Goal: Task Accomplishment & Management: Use online tool/utility

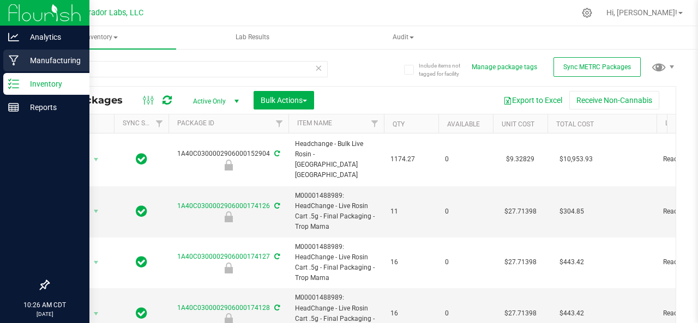
click at [20, 57] on p "Manufacturing" at bounding box center [51, 60] width 65 height 13
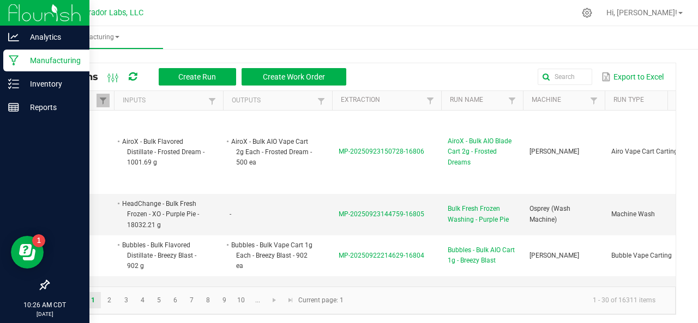
click at [110, 98] on th "Status" at bounding box center [81, 101] width 65 height 20
click at [110, 103] on th "Status" at bounding box center [81, 101] width 65 height 20
click at [106, 101] on span at bounding box center [103, 101] width 9 height 9
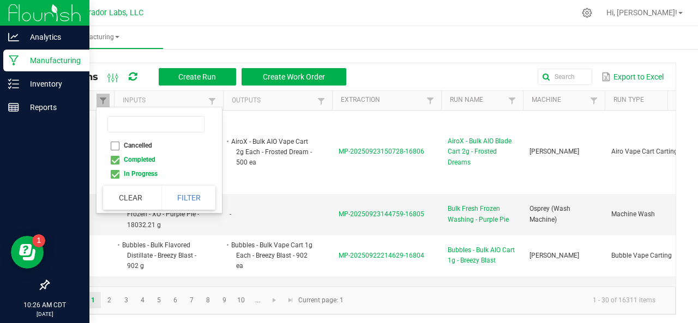
click at [115, 162] on li "Completed" at bounding box center [156, 160] width 106 height 14
checkbox input "false"
click at [198, 200] on button "Filter" at bounding box center [188, 198] width 55 height 24
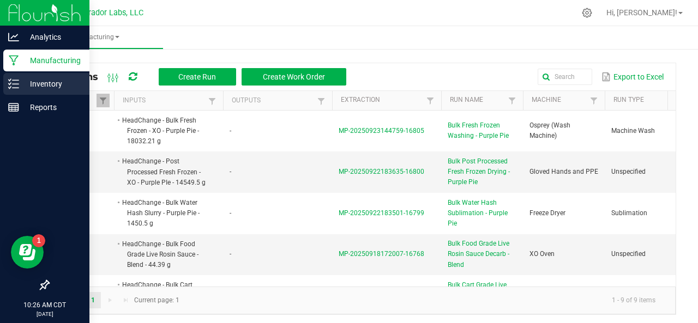
click at [31, 83] on p "Inventory" at bounding box center [51, 83] width 65 height 13
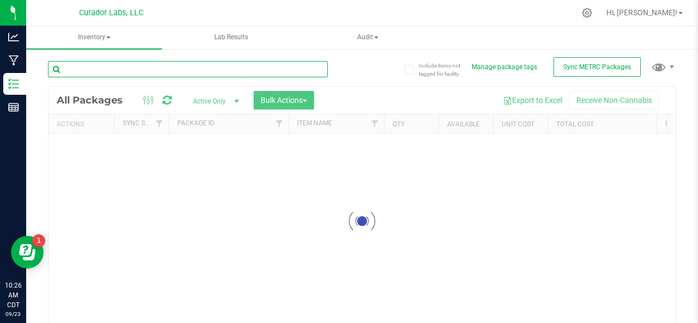
click at [104, 75] on input "text" at bounding box center [188, 69] width 280 height 16
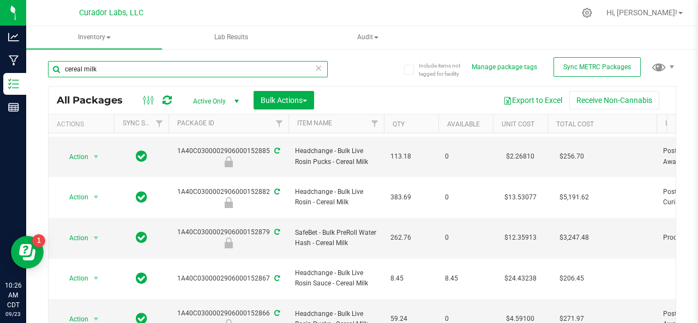
scroll to position [178, 0]
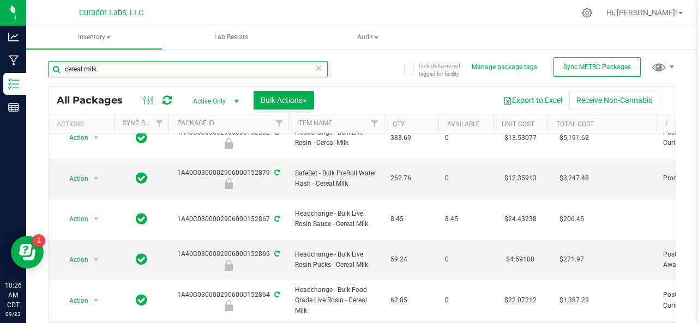
type input "cereal milk"
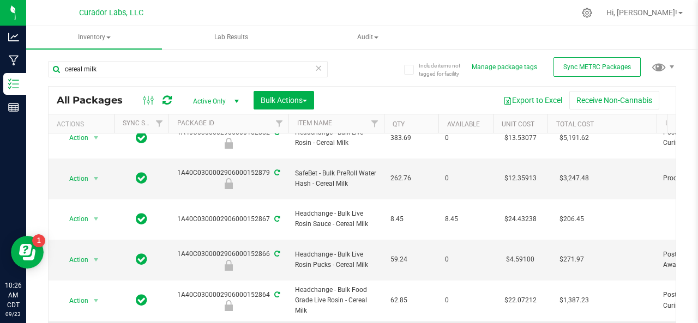
click at [266, 105] on button "Bulk Actions" at bounding box center [284, 100] width 61 height 19
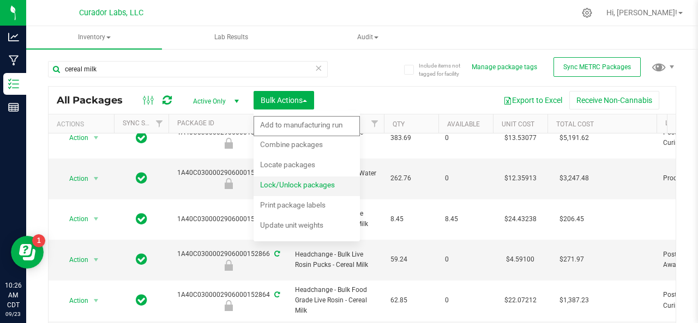
click at [283, 184] on span "Lock/Unlock packages" at bounding box center [297, 184] width 75 height 9
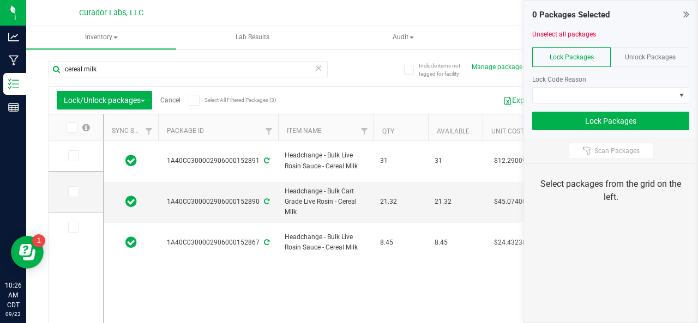
click at [637, 53] on span "Unlock Packages" at bounding box center [650, 57] width 51 height 8
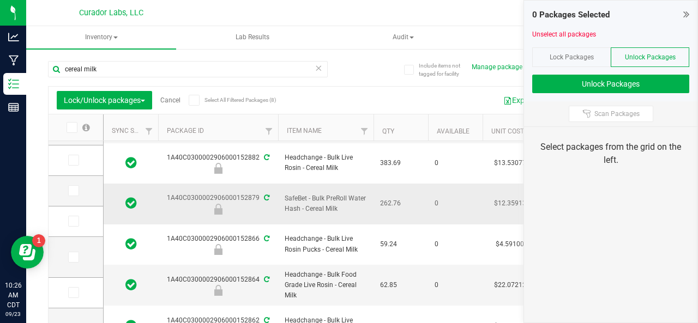
scroll to position [71, 0]
click at [70, 288] on icon at bounding box center [72, 288] width 7 height 0
click at [0, 0] on input "checkbox" at bounding box center [0, 0] width 0 height 0
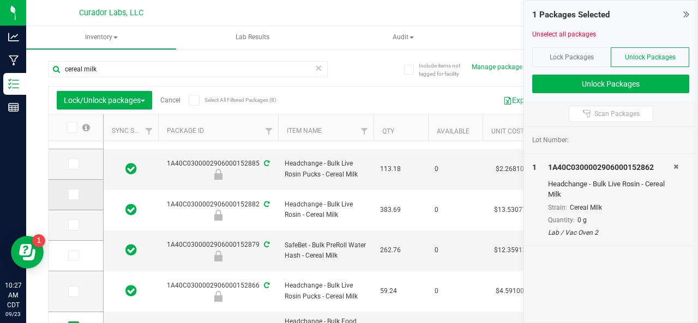
scroll to position [0, 0]
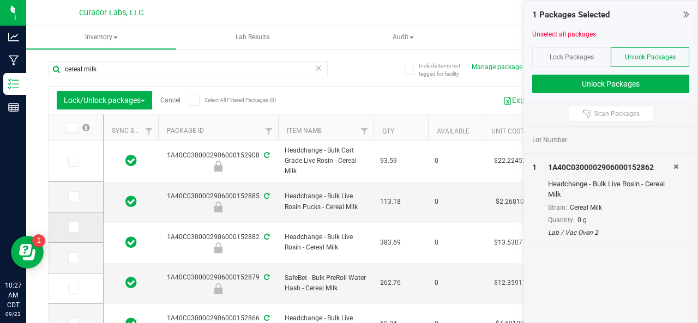
click at [79, 225] on label at bounding box center [76, 227] width 16 height 11
click at [0, 0] on input "checkbox" at bounding box center [0, 0] width 0 height 0
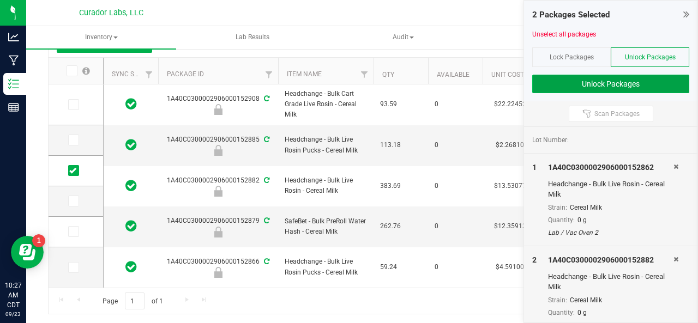
click at [538, 84] on button "Unlock Packages" at bounding box center [610, 84] width 157 height 19
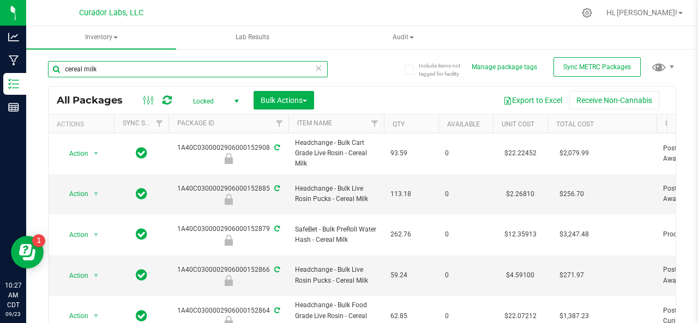
click at [130, 64] on input "cereal milk" at bounding box center [188, 69] width 280 height 16
type input "c"
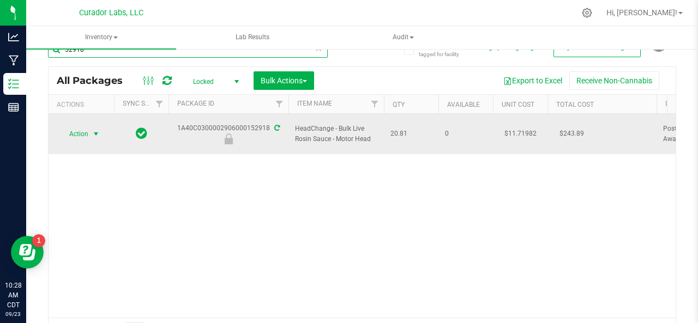
type input "52918"
click at [75, 128] on span "Action" at bounding box center [73, 134] width 29 height 15
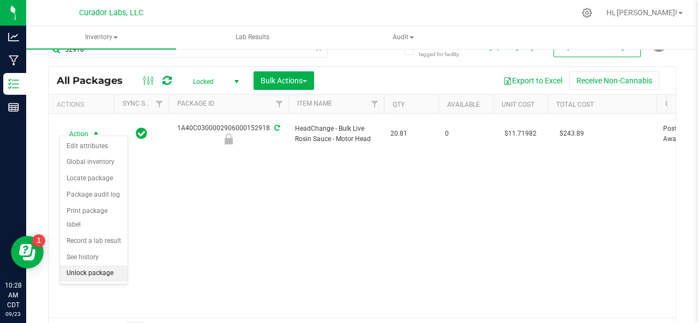
click at [79, 275] on li "Unlock package" at bounding box center [94, 274] width 68 height 16
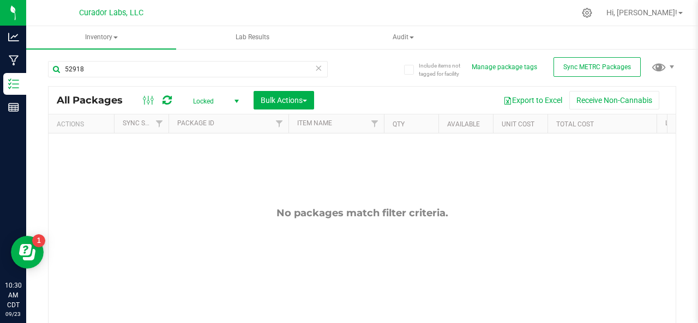
click at [196, 98] on span "Locked" at bounding box center [214, 101] width 60 height 15
click at [201, 114] on li "Active Only" at bounding box center [213, 119] width 59 height 16
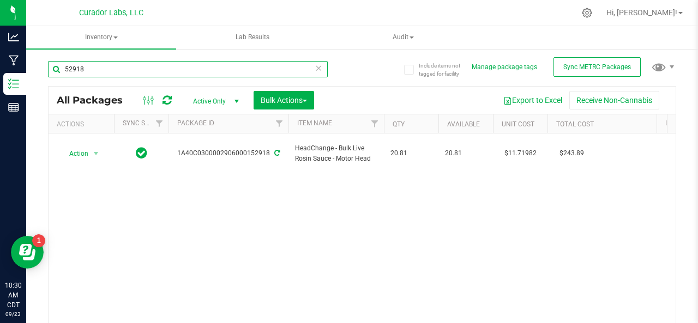
click at [100, 68] on input "52918" at bounding box center [188, 69] width 280 height 16
type input "5"
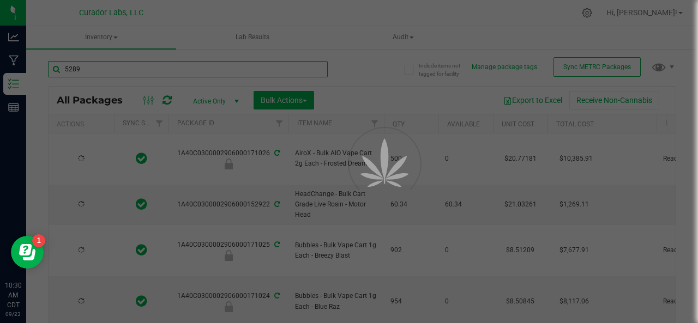
type input "52892"
type input "[DATE]"
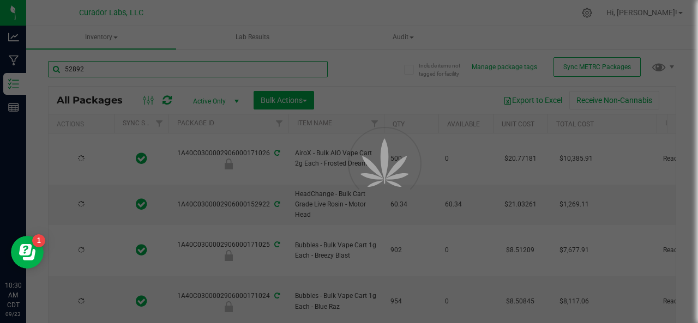
type input "[DATE]"
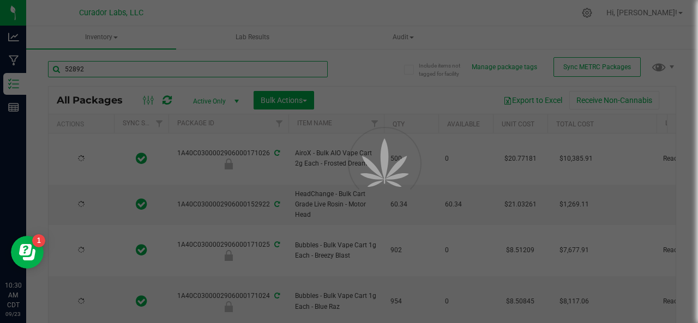
type input "[DATE]"
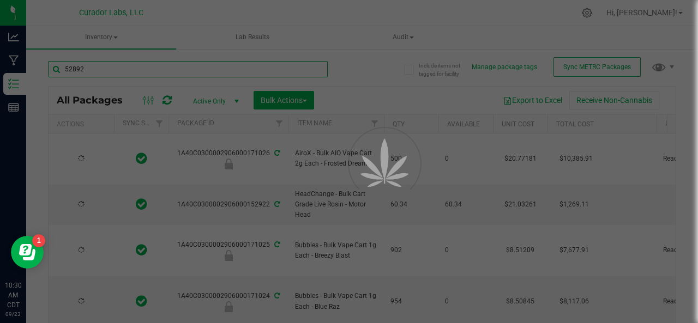
type input "[DATE]"
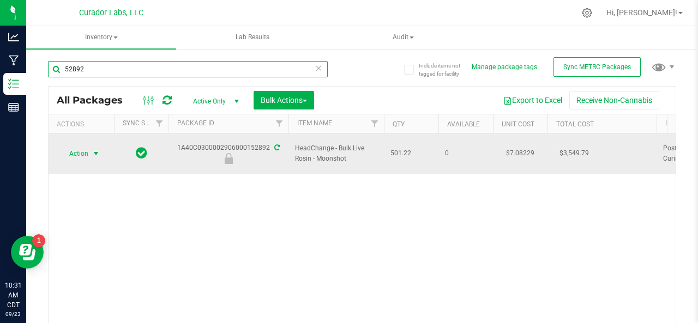
type input "52892"
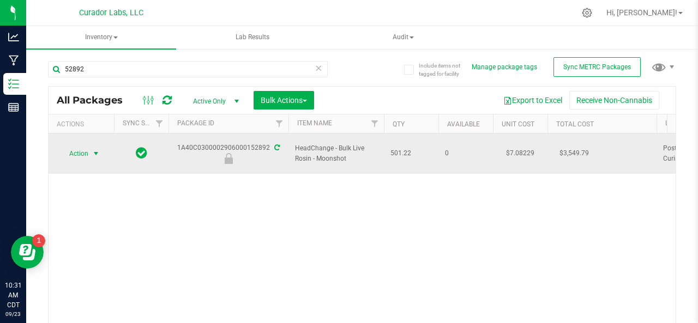
click at [80, 149] on span "Action" at bounding box center [73, 153] width 29 height 15
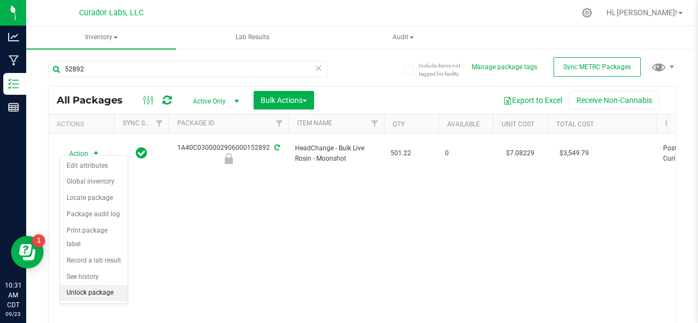
click at [89, 290] on li "Unlock package" at bounding box center [94, 293] width 68 height 16
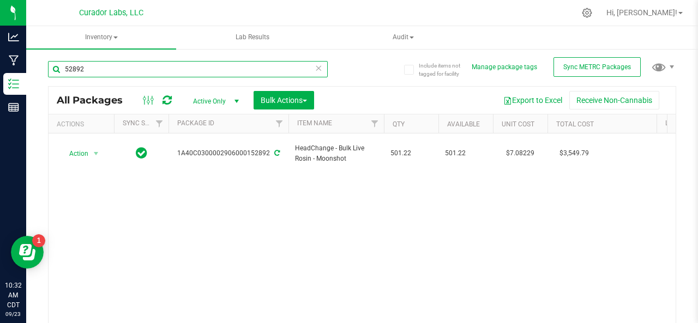
click at [93, 64] on input "52892" at bounding box center [188, 69] width 280 height 16
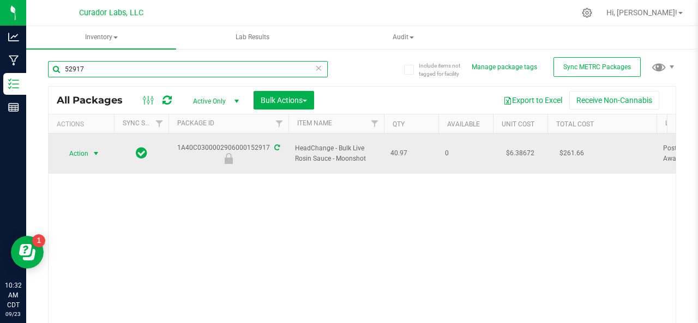
type input "52917"
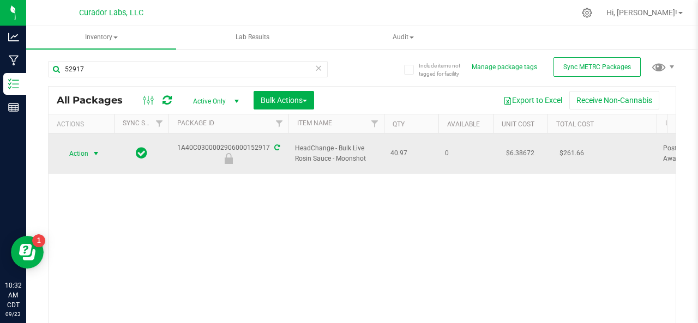
click at [76, 148] on span "Action" at bounding box center [73, 153] width 29 height 15
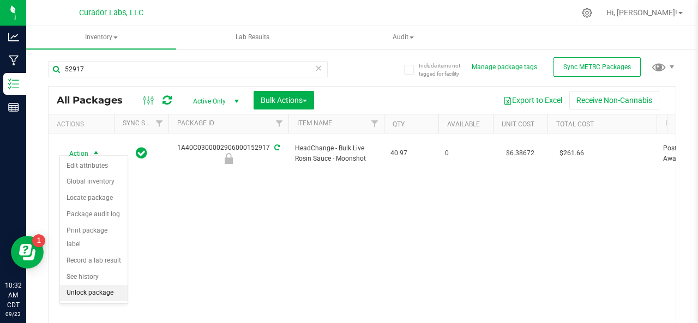
click at [103, 294] on li "Unlock package" at bounding box center [94, 293] width 68 height 16
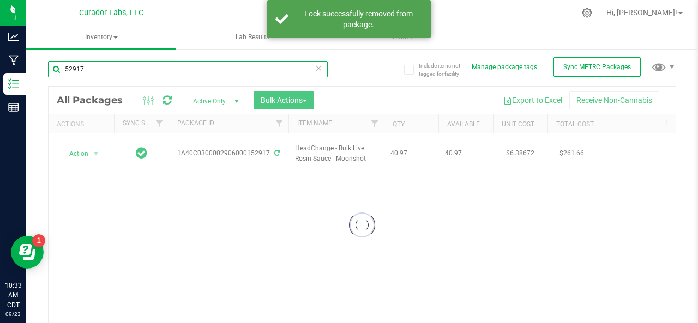
click at [99, 68] on input "52917" at bounding box center [188, 69] width 280 height 16
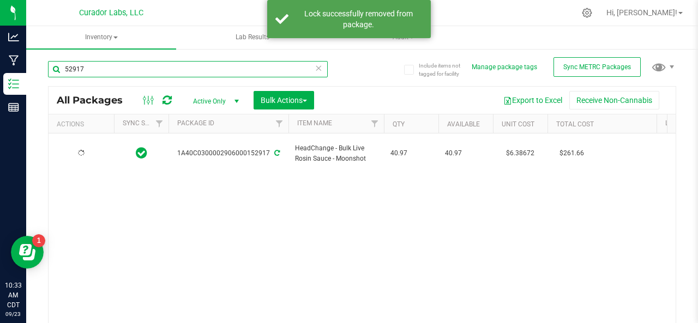
type input "[DATE]"
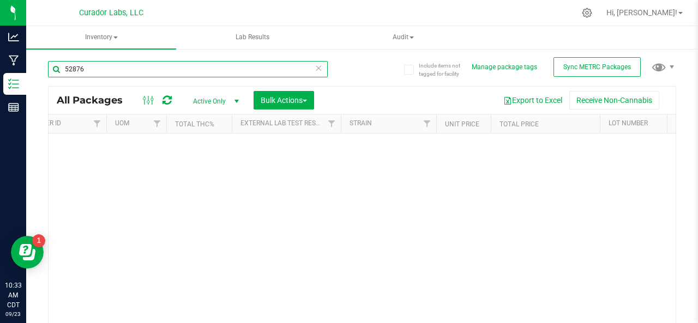
scroll to position [0, 1067]
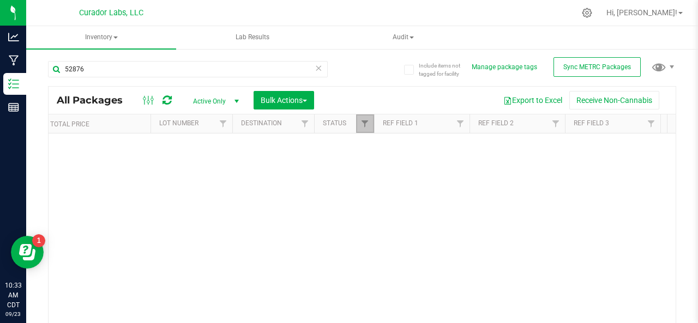
click at [364, 129] on link "Filter" at bounding box center [365, 124] width 18 height 19
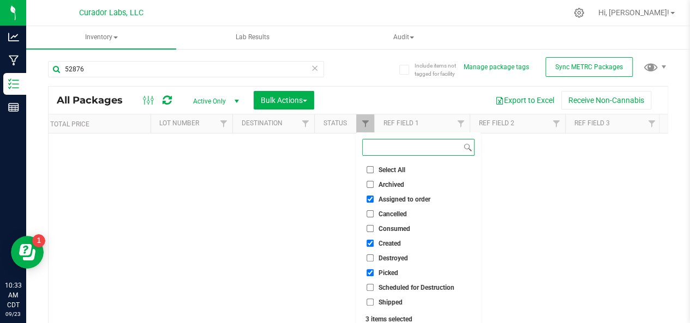
scroll to position [35, 0]
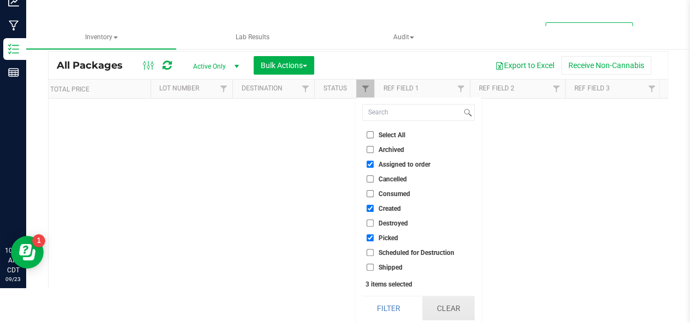
click at [444, 309] on button "Clear" at bounding box center [448, 309] width 52 height 24
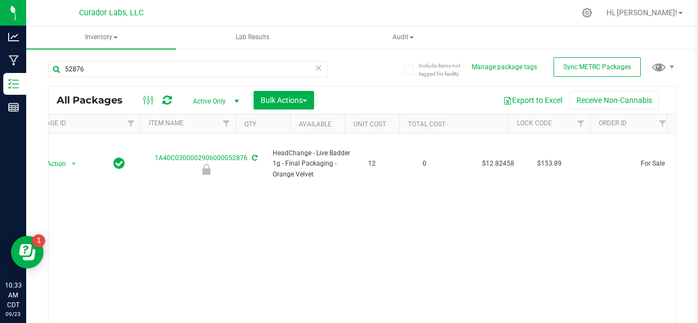
scroll to position [0, 0]
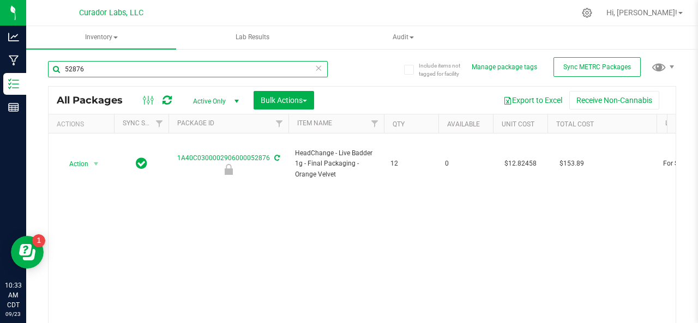
click at [64, 70] on input "52876" at bounding box center [188, 69] width 280 height 16
click at [116, 77] on input "152876" at bounding box center [188, 69] width 280 height 16
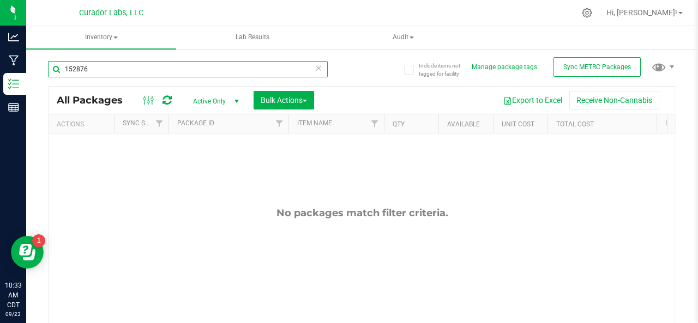
click at [116, 77] on input "152876" at bounding box center [188, 69] width 280 height 16
type input "1"
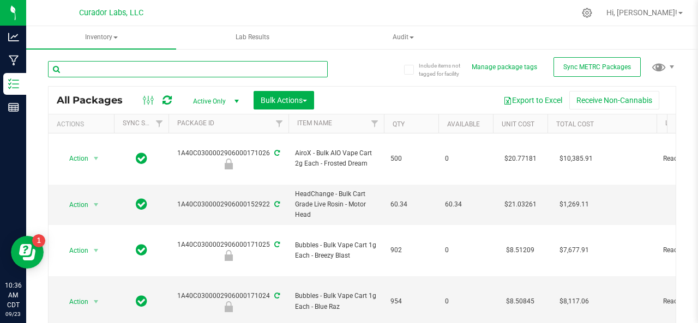
click at [131, 75] on input "text" at bounding box center [188, 69] width 280 height 16
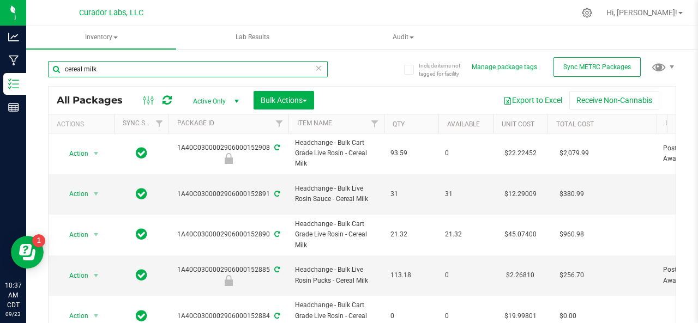
click at [116, 64] on input "cereal milk" at bounding box center [188, 69] width 280 height 16
type input "c"
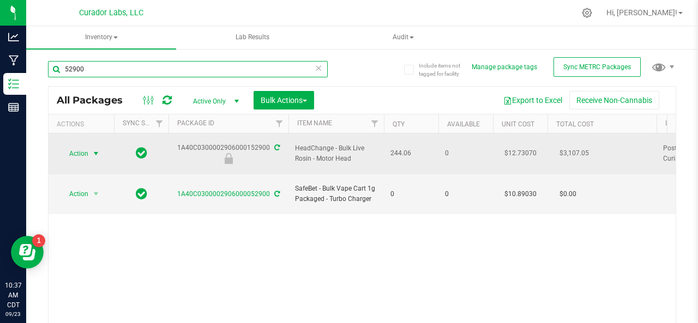
type input "52900"
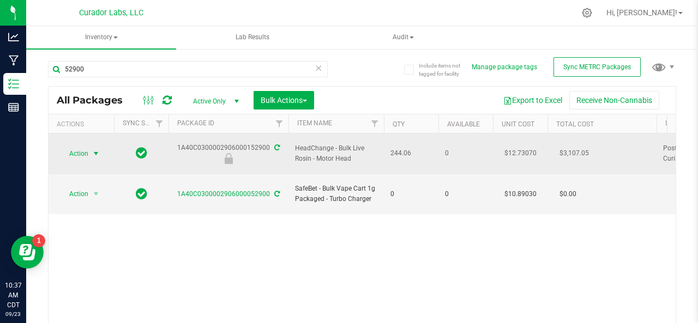
click at [79, 146] on span "Action" at bounding box center [73, 153] width 29 height 15
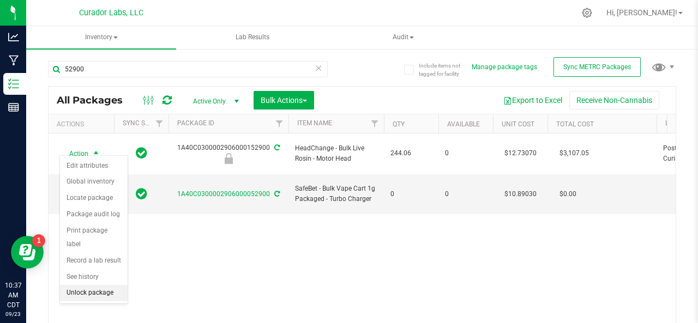
click at [86, 291] on li "Unlock package" at bounding box center [94, 293] width 68 height 16
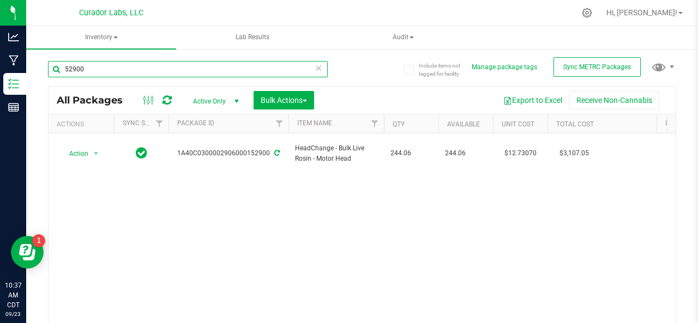
click at [95, 62] on input "52900" at bounding box center [188, 69] width 280 height 16
click at [97, 68] on input "52882" at bounding box center [188, 69] width 280 height 16
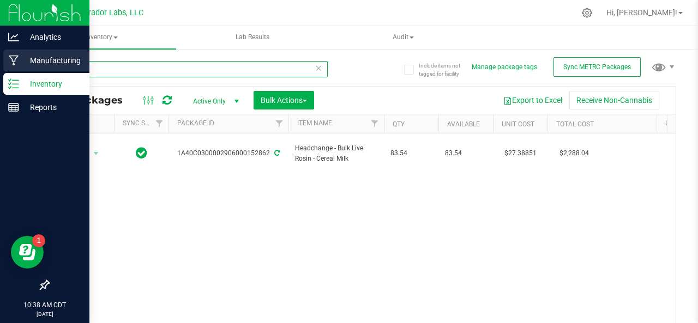
type input "52862"
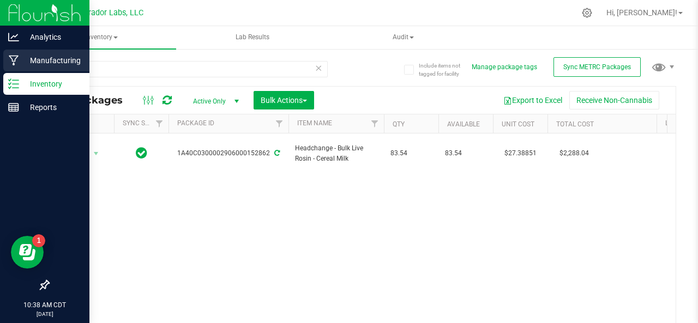
click at [20, 62] on p "Manufacturing" at bounding box center [51, 60] width 65 height 13
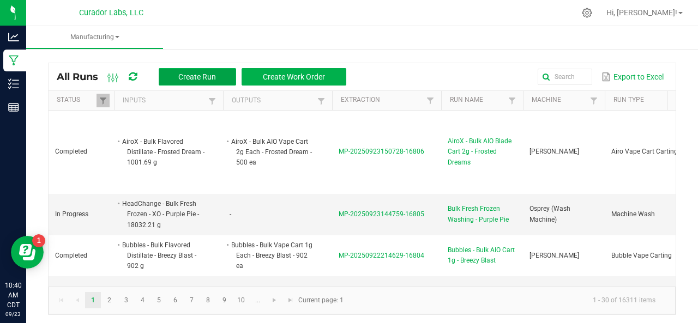
click at [174, 76] on button "Create Run" at bounding box center [197, 76] width 77 height 17
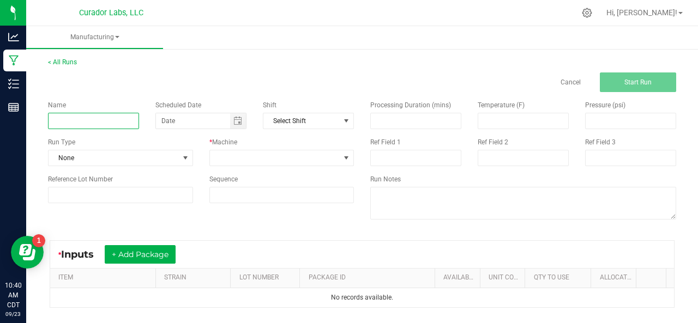
click at [66, 117] on input at bounding box center [93, 121] width 91 height 16
click at [236, 121] on span "Toggle calendar" at bounding box center [237, 121] width 9 height 9
type input "Bulk Live Rosin Homogenization - Slurp Juice"
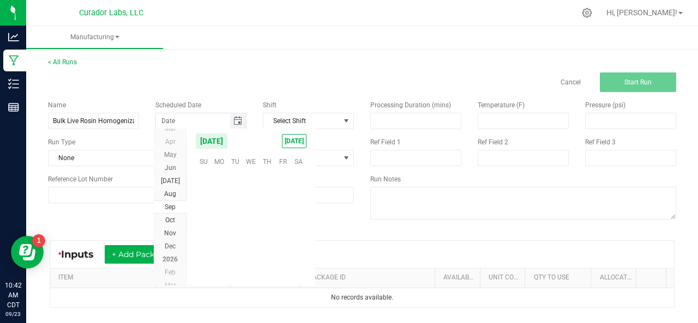
scroll to position [176835, 0]
click at [235, 227] on span "23" at bounding box center [235, 229] width 16 height 17
type input "[DATE]"
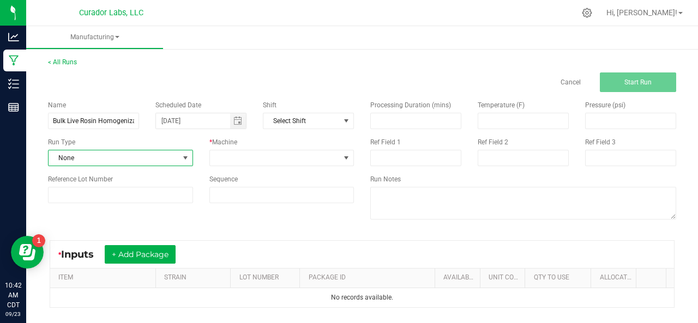
click at [92, 158] on span "None" at bounding box center [114, 157] width 130 height 15
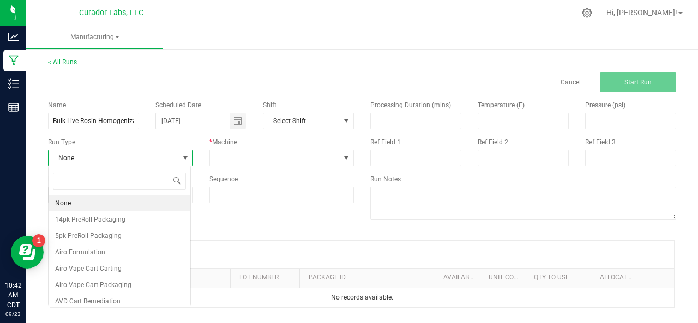
scroll to position [16, 142]
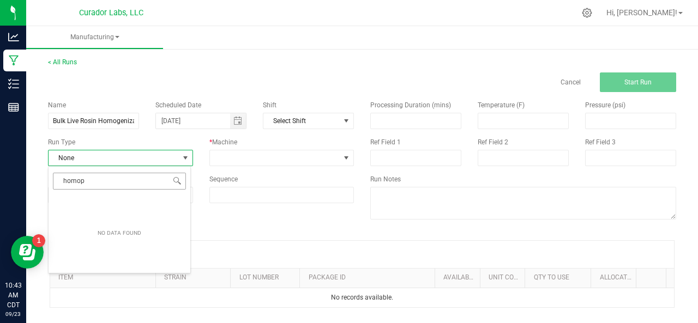
type input "homo"
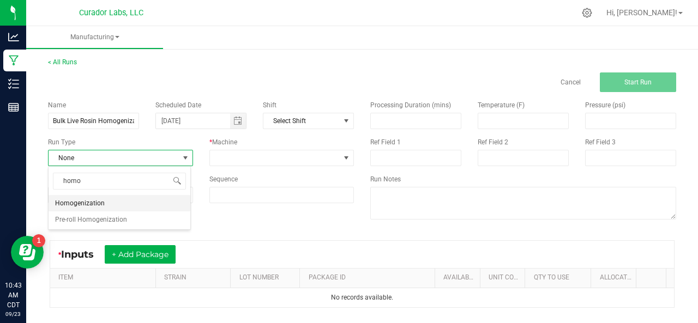
click at [73, 203] on span "Homogenization" at bounding box center [80, 203] width 50 height 11
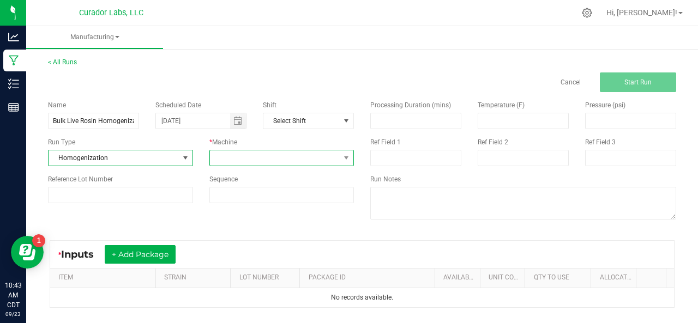
click at [243, 153] on span at bounding box center [275, 157] width 130 height 15
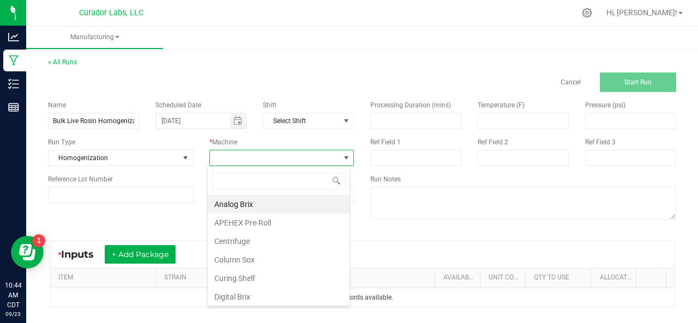
type input "f"
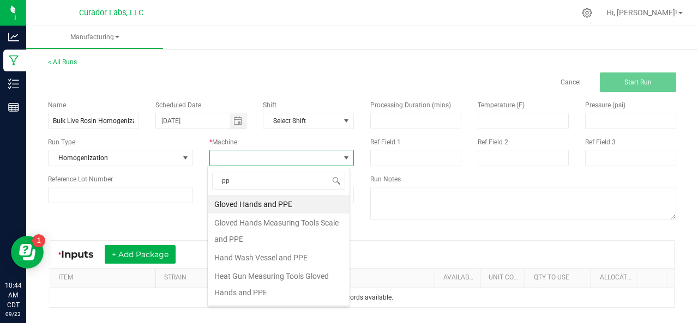
type input "ppe"
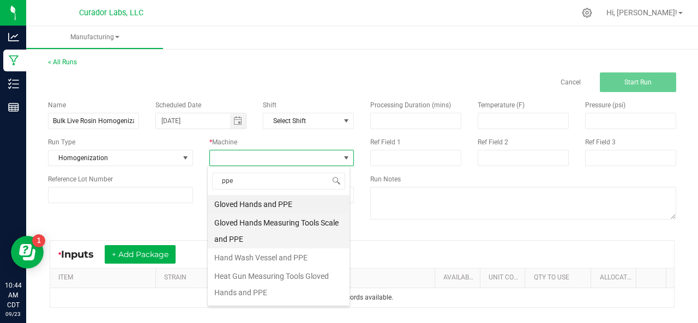
click at [242, 219] on li "Gloved Hands Measuring Tools Scale and PPE" at bounding box center [279, 231] width 142 height 35
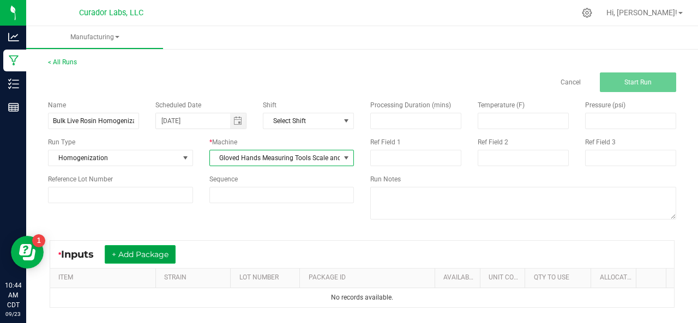
click at [147, 250] on button "+ Add Package" at bounding box center [140, 254] width 71 height 19
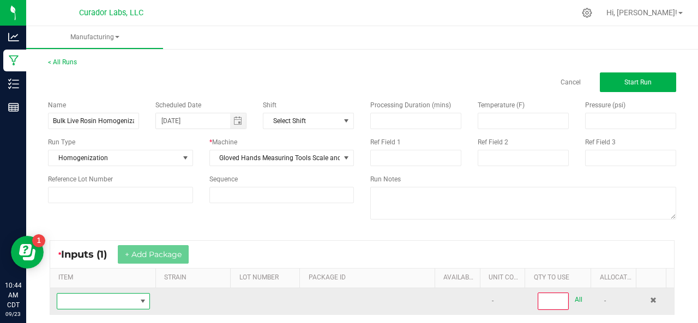
click at [81, 299] on span "NO DATA FOUND" at bounding box center [96, 301] width 79 height 15
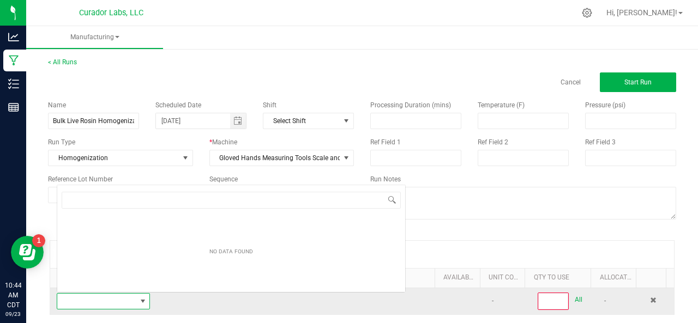
scroll to position [16, 89]
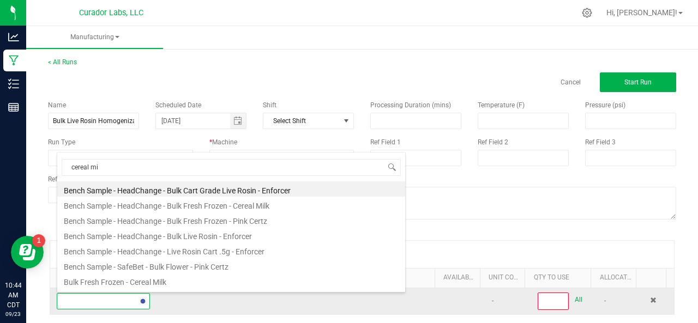
type input "cereal mil"
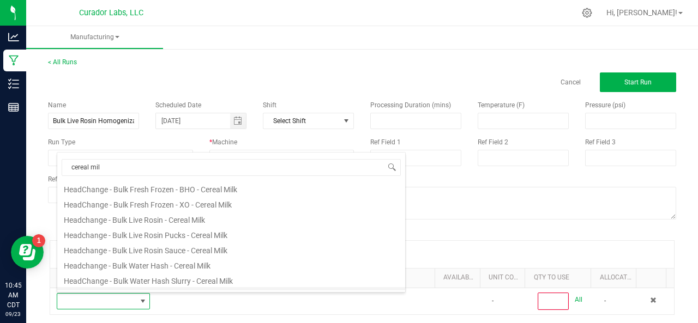
scroll to position [92, 0]
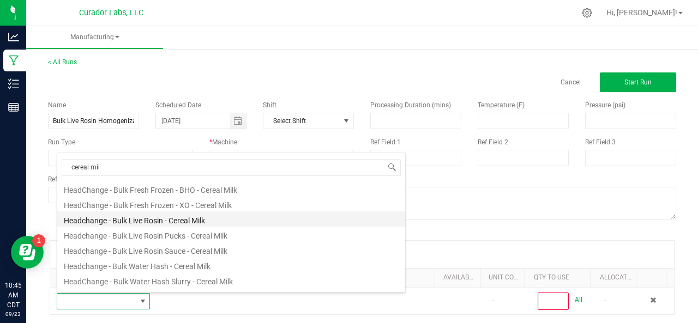
click at [110, 222] on li "Headchange - Bulk Live Rosin - Cereal Milk" at bounding box center [231, 219] width 348 height 15
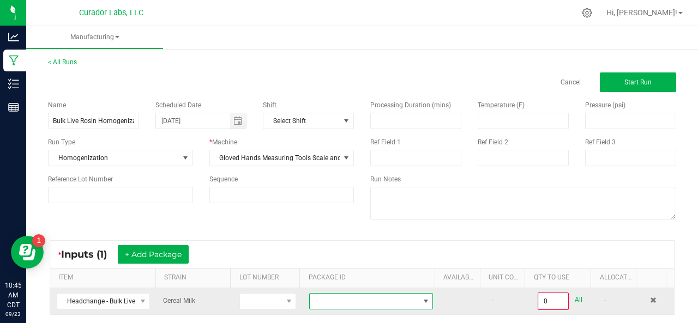
click at [314, 299] on span at bounding box center [364, 301] width 109 height 15
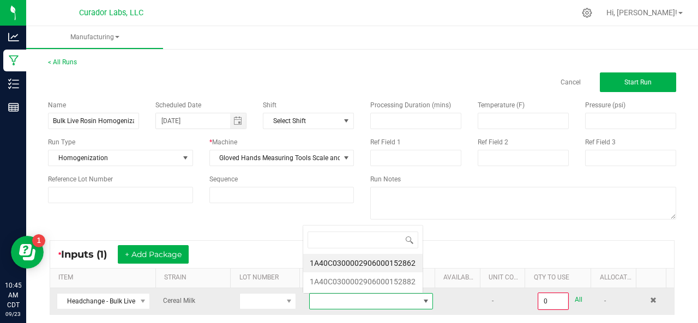
scroll to position [16, 118]
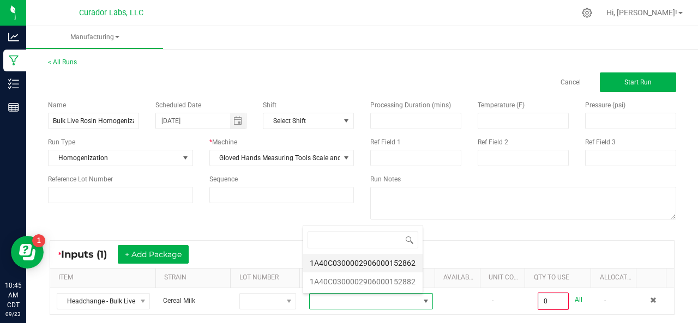
click at [323, 261] on li "1A40C0300002906000152862" at bounding box center [362, 263] width 119 height 19
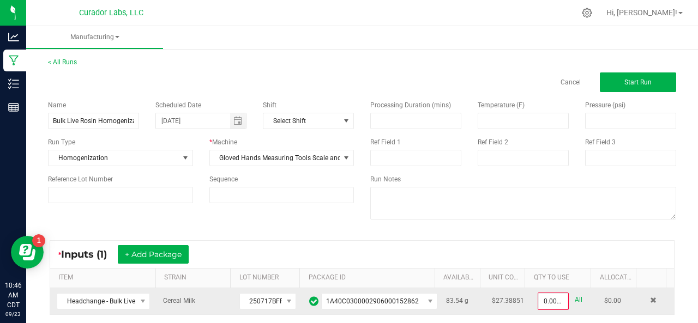
click at [575, 299] on link "All" at bounding box center [579, 300] width 8 height 15
type input "83.5400 g"
click at [159, 254] on button "+ Add Package" at bounding box center [153, 254] width 71 height 19
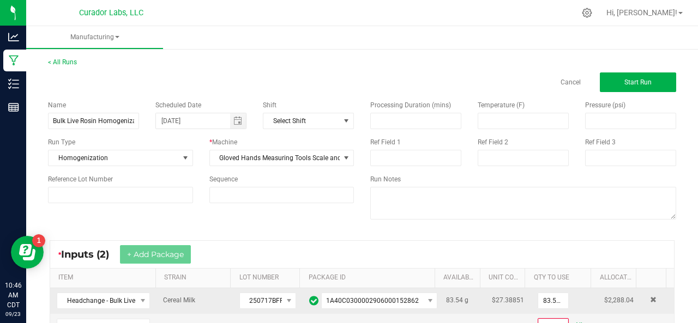
scroll to position [83, 0]
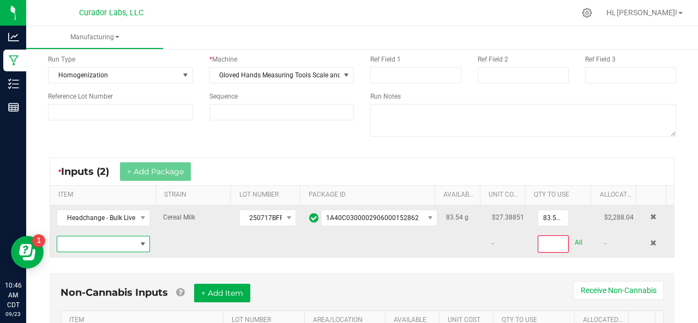
click at [110, 244] on span "NO DATA FOUND" at bounding box center [96, 244] width 79 height 15
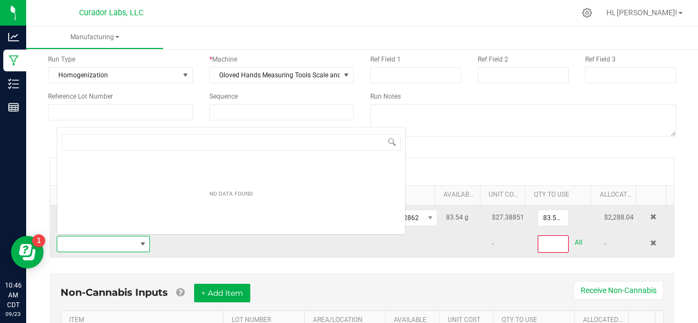
scroll to position [16, 89]
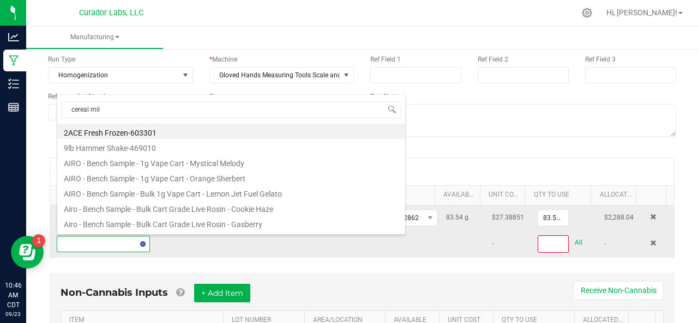
type input "cereal milk"
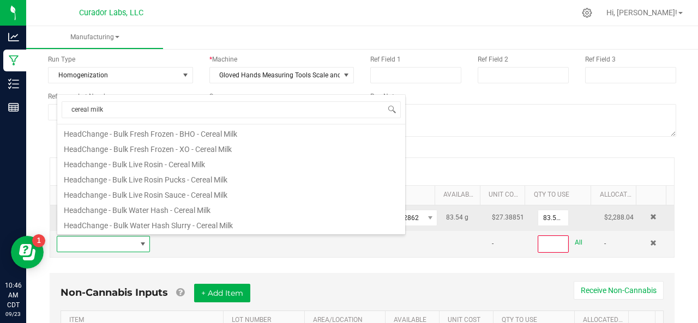
scroll to position [91, 0]
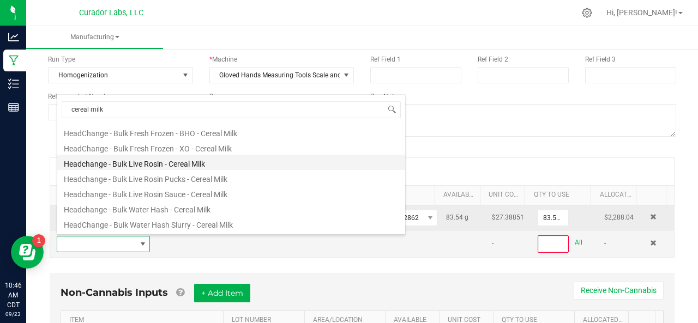
click at [111, 164] on li "Headchange - Bulk Live Rosin - Cereal Milk" at bounding box center [231, 162] width 348 height 15
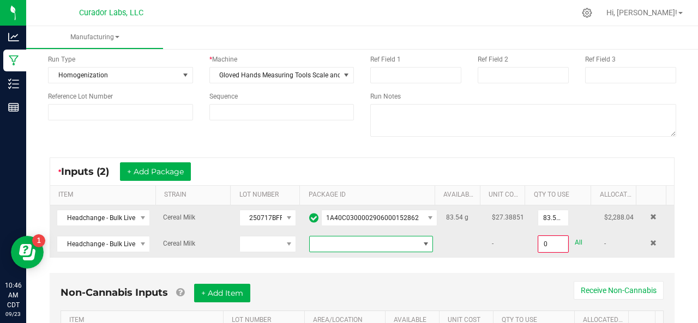
click at [338, 243] on span at bounding box center [364, 244] width 109 height 15
click at [337, 286] on li "1A40C0300002906000152882" at bounding box center [362, 289] width 119 height 19
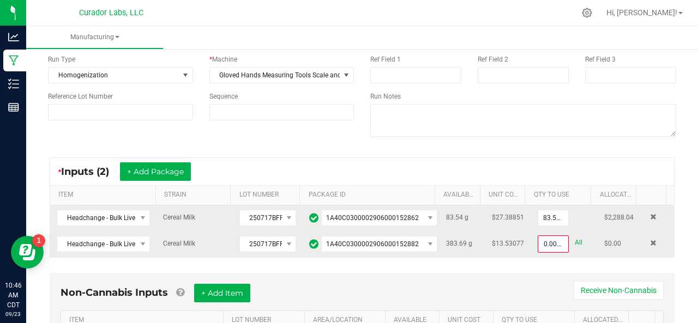
click at [575, 242] on link "All" at bounding box center [579, 243] width 8 height 15
type input "383.6900 g"
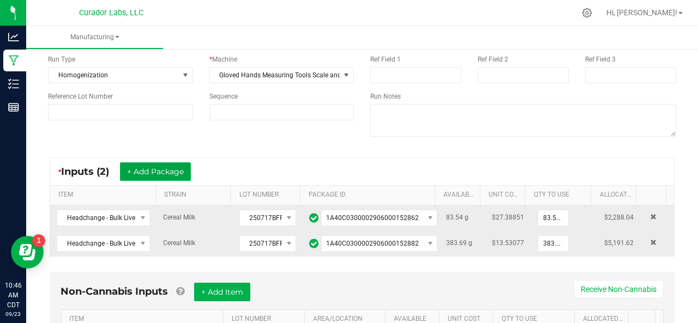
click at [154, 167] on button "+ Add Package" at bounding box center [155, 171] width 71 height 19
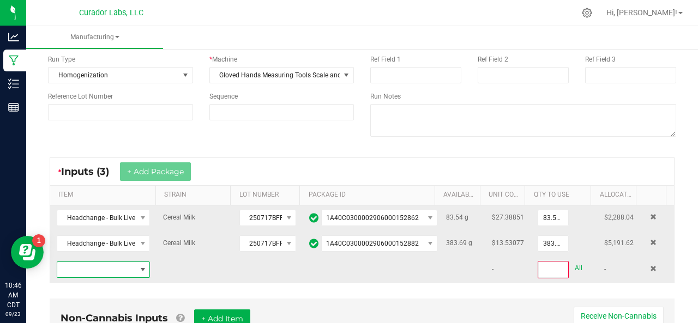
click at [69, 273] on span "NO DATA FOUND" at bounding box center [96, 269] width 79 height 15
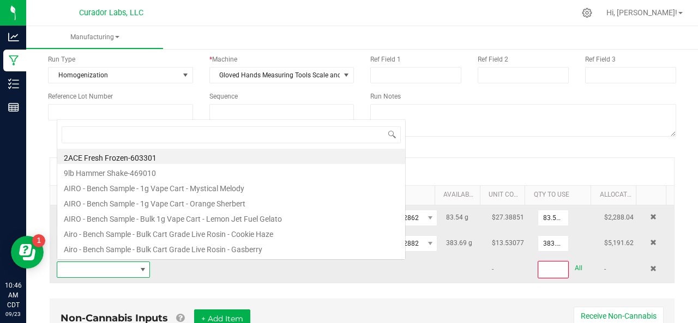
scroll to position [16, 89]
click at [69, 273] on span at bounding box center [96, 269] width 79 height 15
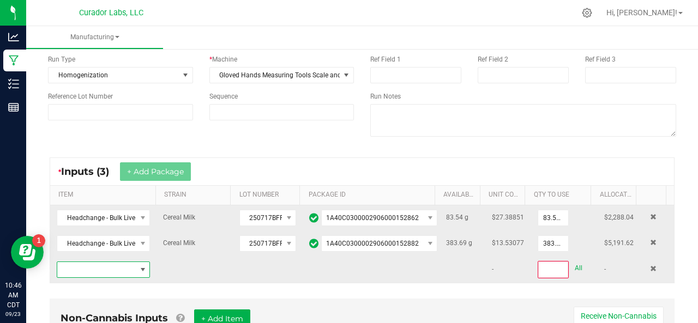
click at [69, 273] on span "NO DATA FOUND" at bounding box center [96, 269] width 79 height 15
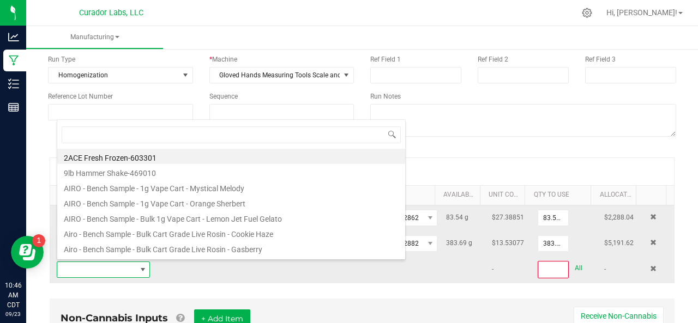
click at [69, 273] on span at bounding box center [96, 269] width 79 height 15
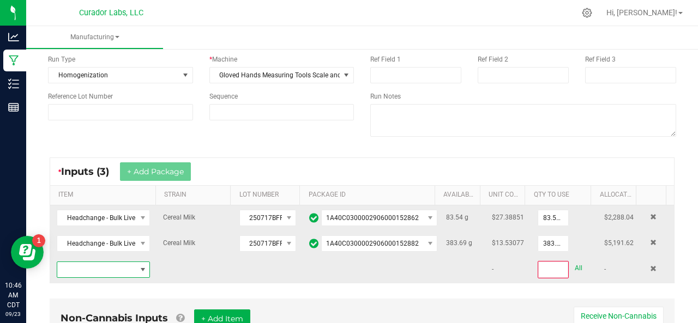
click at [75, 264] on span "NO DATA FOUND" at bounding box center [96, 269] width 79 height 15
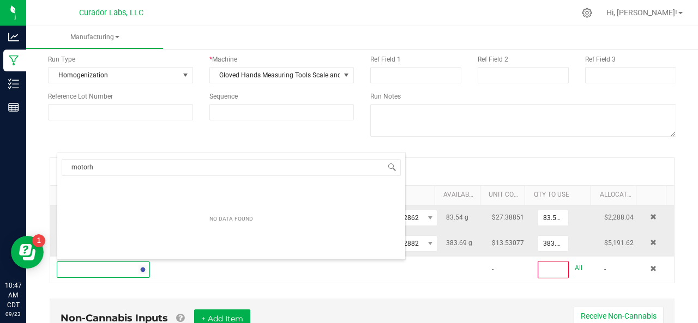
type input "motor"
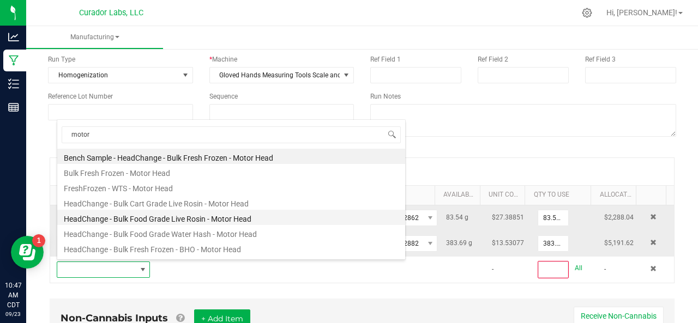
scroll to position [120, 0]
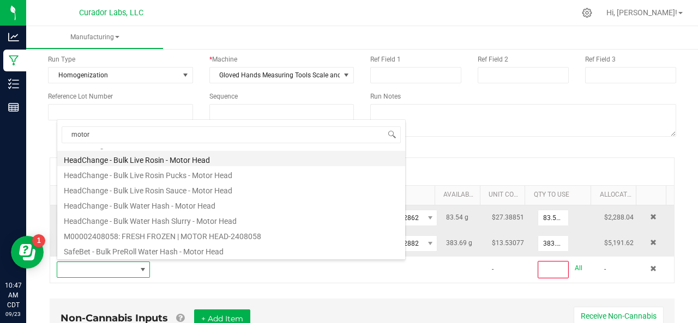
click at [144, 160] on li "HeadChange - Bulk Live Rosin - Motor Head" at bounding box center [231, 158] width 348 height 15
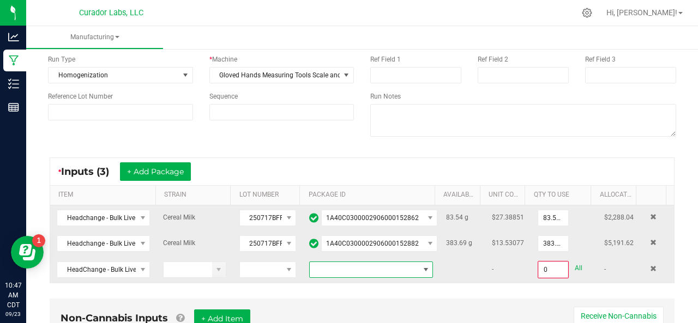
click at [374, 268] on span at bounding box center [364, 269] width 109 height 15
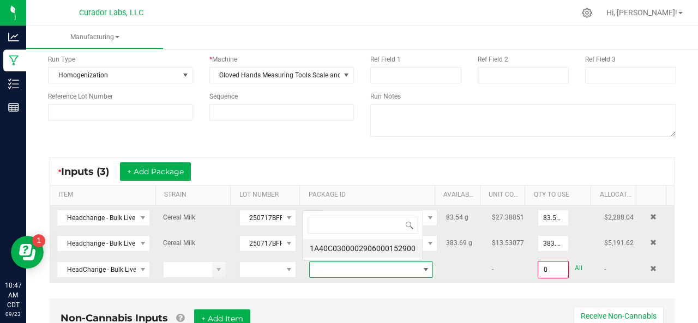
scroll to position [16, 118]
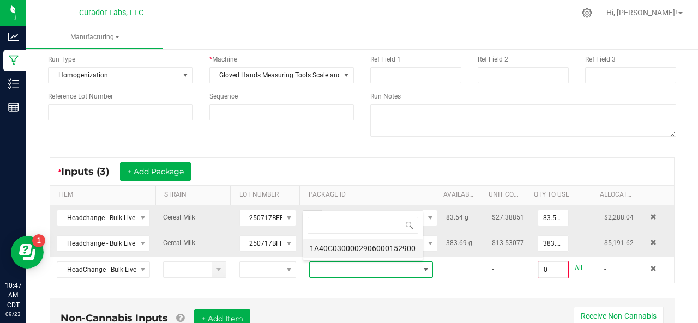
click at [351, 245] on li "1A40C0300002906000152900" at bounding box center [362, 248] width 119 height 19
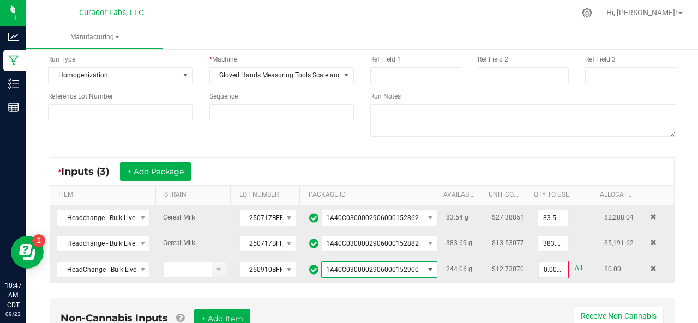
click at [575, 267] on link "All" at bounding box center [579, 268] width 8 height 15
type input "244.0600 g"
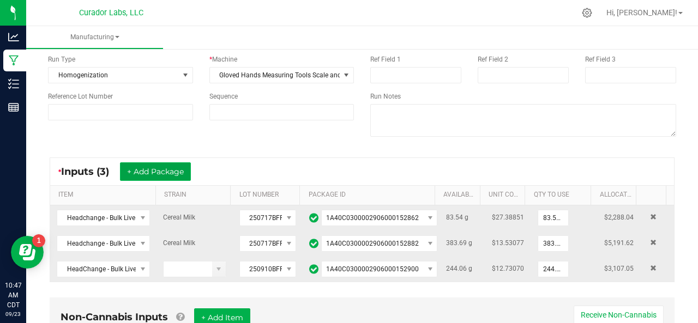
click at [165, 166] on button "+ Add Package" at bounding box center [155, 171] width 71 height 19
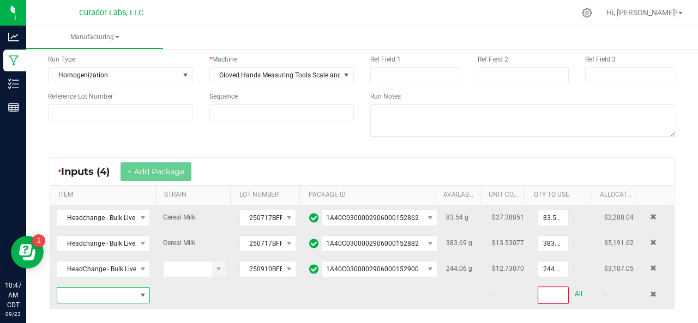
click at [122, 294] on span "NO DATA FOUND" at bounding box center [96, 295] width 79 height 15
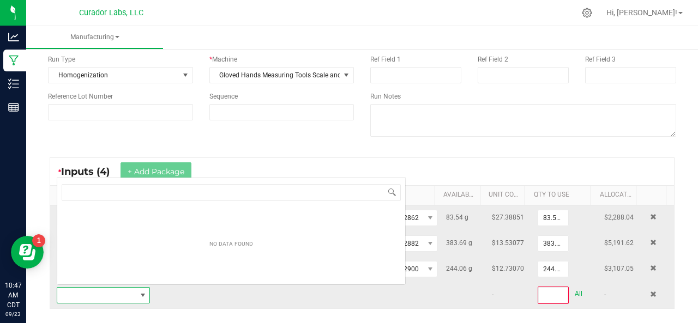
scroll to position [16, 89]
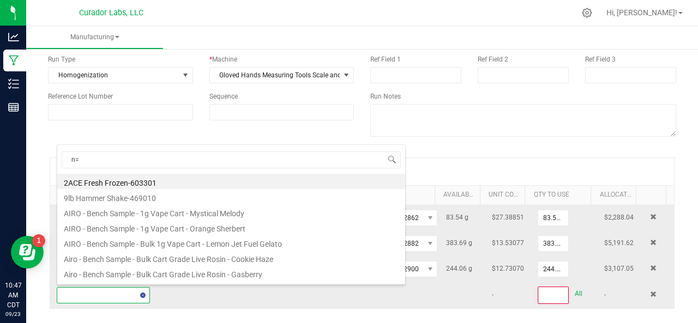
type input "n"
type input "moonsh"
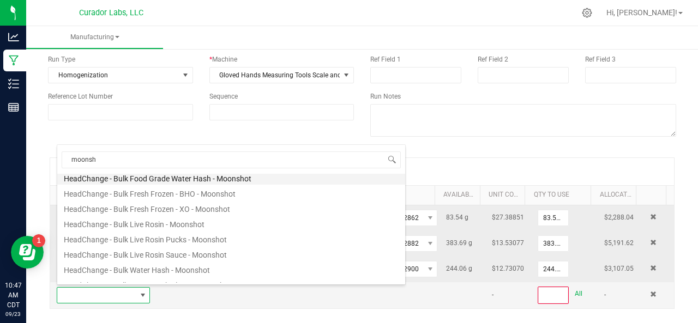
scroll to position [81, 0]
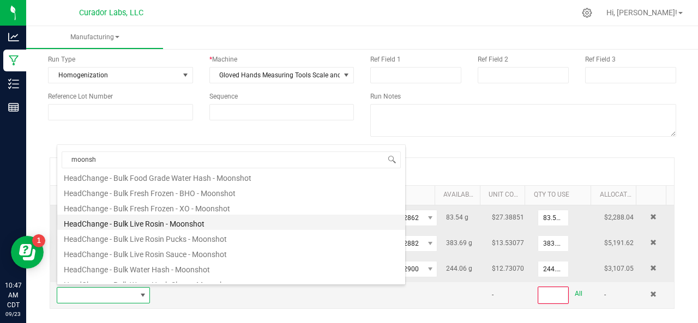
click at [131, 226] on li "HeadChange - Bulk Live Rosin - Moonshot" at bounding box center [231, 222] width 348 height 15
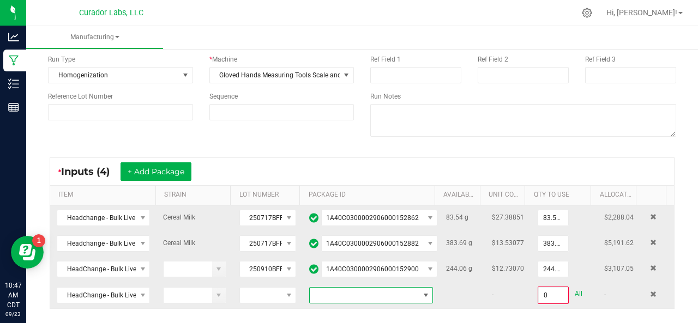
click at [347, 293] on span at bounding box center [364, 295] width 109 height 15
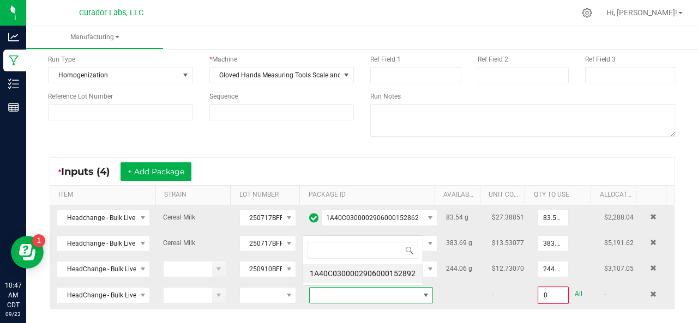
scroll to position [16, 118]
click at [329, 274] on li "1A40C0300002906000152892" at bounding box center [362, 273] width 119 height 19
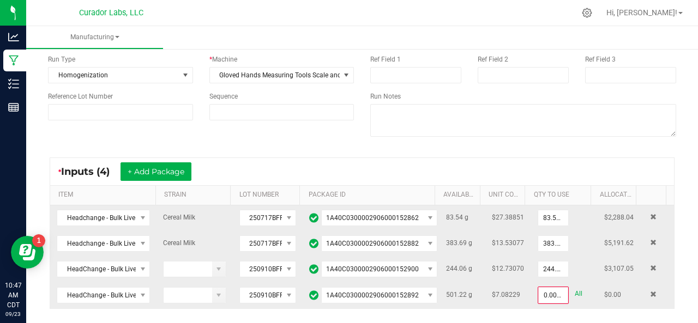
click at [575, 290] on link "All" at bounding box center [579, 294] width 8 height 15
type input "501.2200 g"
click at [161, 170] on button "+ Add Package" at bounding box center [156, 171] width 71 height 19
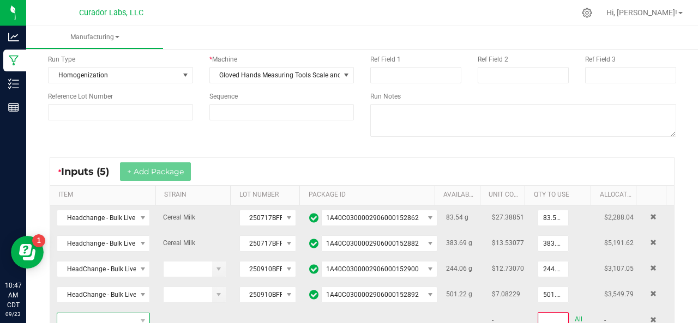
click at [95, 314] on span "NO DATA FOUND" at bounding box center [96, 321] width 79 height 15
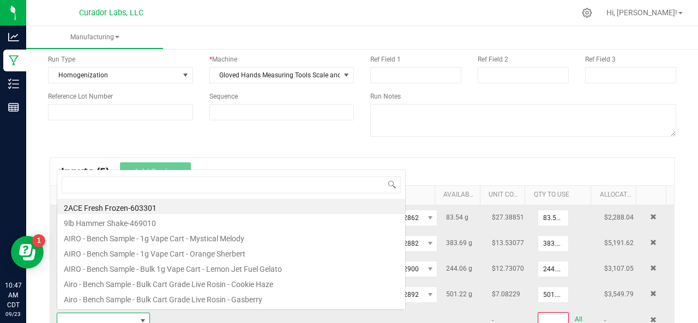
scroll to position [16, 89]
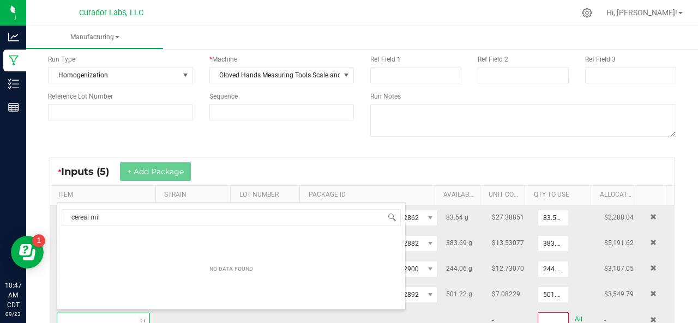
type input "cereal milk"
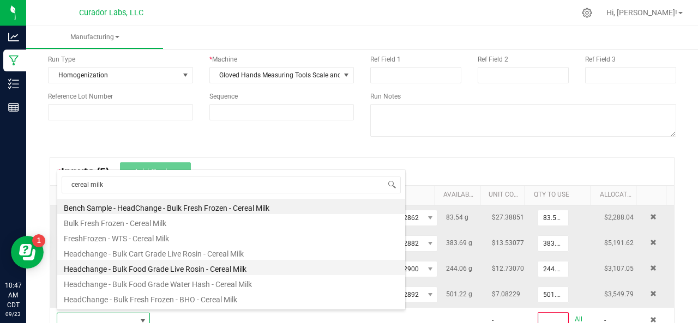
scroll to position [55, 0]
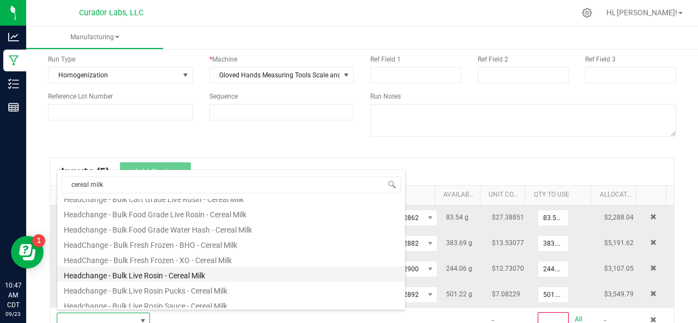
click at [130, 272] on li "Headchange - Bulk Live Rosin - Cereal Milk" at bounding box center [231, 274] width 348 height 15
type input "0"
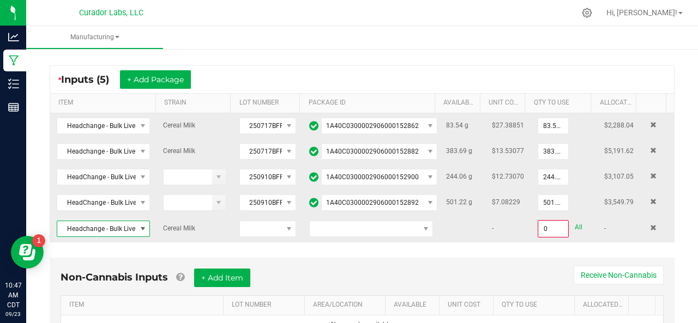
scroll to position [176, 0]
click at [97, 222] on span "Headchange - Bulk Live Rosin - Cereal Milk" at bounding box center [96, 228] width 79 height 15
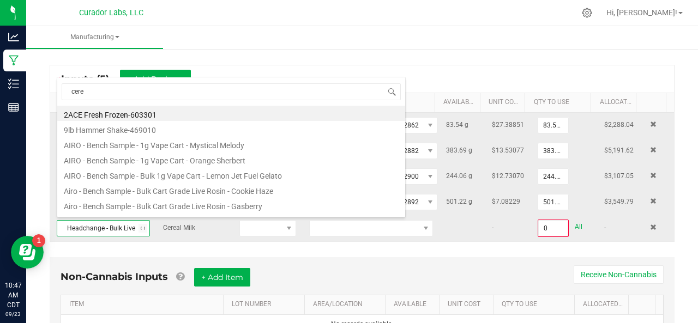
scroll to position [242, 0]
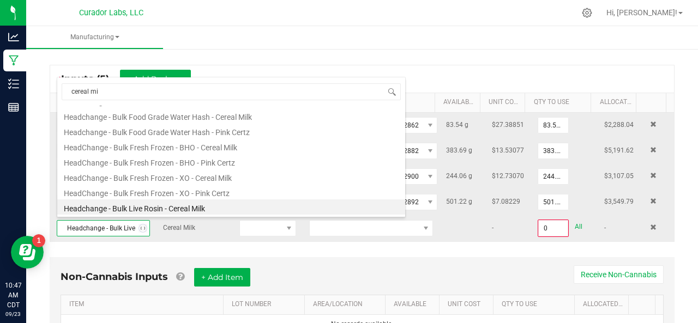
type input "cereal mil"
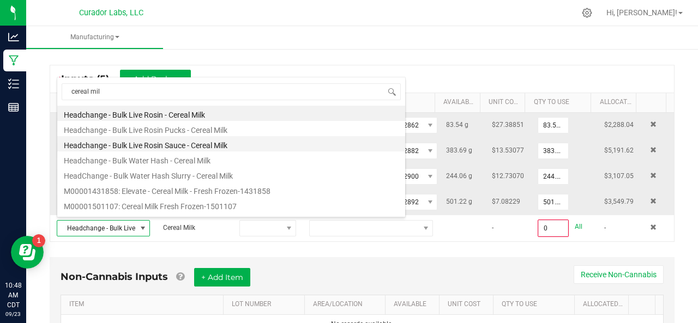
click at [128, 146] on li "Headchange - Bulk Live Rosin Sauce - Cereal Milk" at bounding box center [231, 143] width 348 height 15
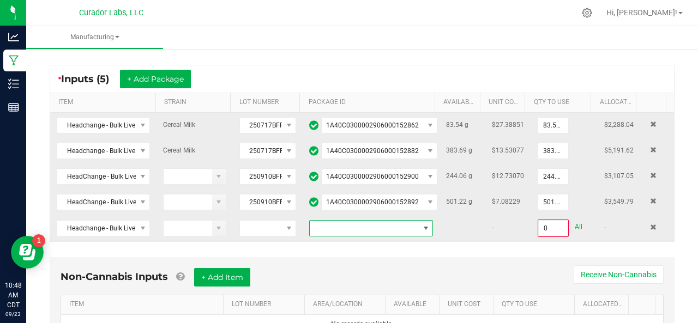
click at [338, 222] on span at bounding box center [364, 228] width 109 height 15
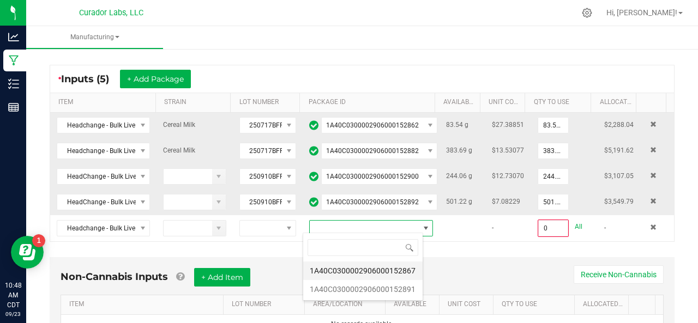
click at [352, 268] on li "1A40C0300002906000152867" at bounding box center [362, 271] width 119 height 19
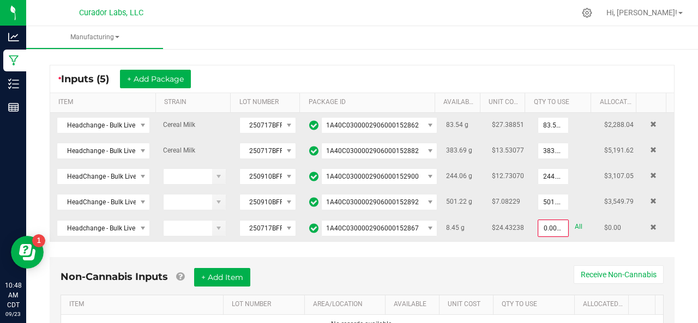
click at [575, 224] on link "All" at bounding box center [579, 227] width 8 height 15
type input "8.4500 g"
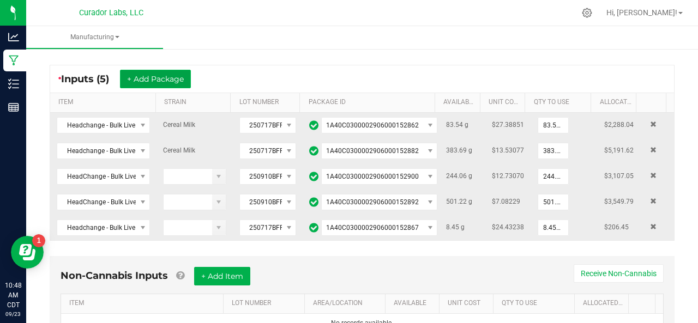
click at [144, 73] on button "+ Add Package" at bounding box center [155, 79] width 71 height 19
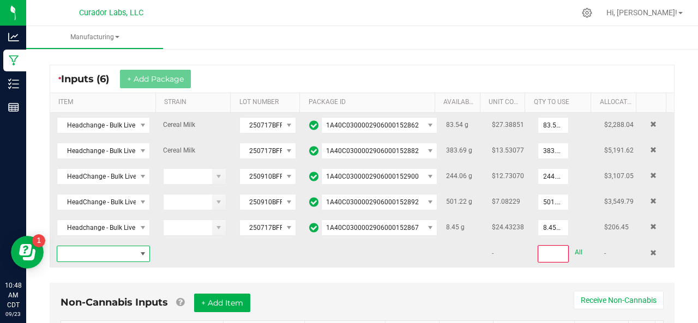
click at [71, 251] on span "NO DATA FOUND" at bounding box center [96, 253] width 79 height 15
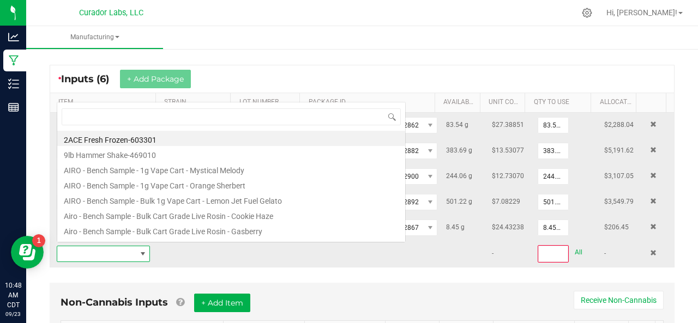
scroll to position [16, 89]
type input "motor hea"
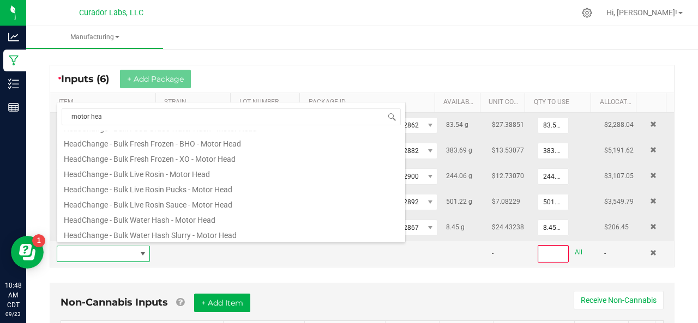
scroll to position [92, 0]
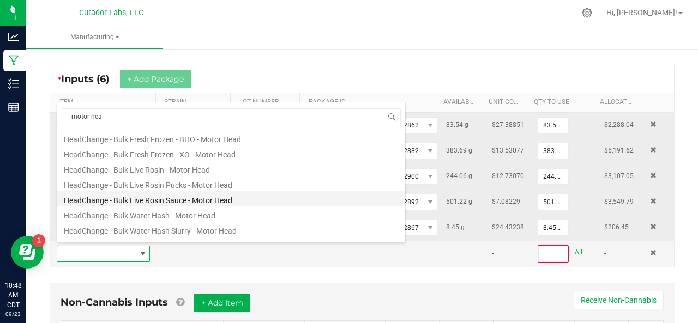
click at [100, 195] on li "HeadChange - Bulk Live Rosin Sauce - Motor Head" at bounding box center [231, 198] width 348 height 15
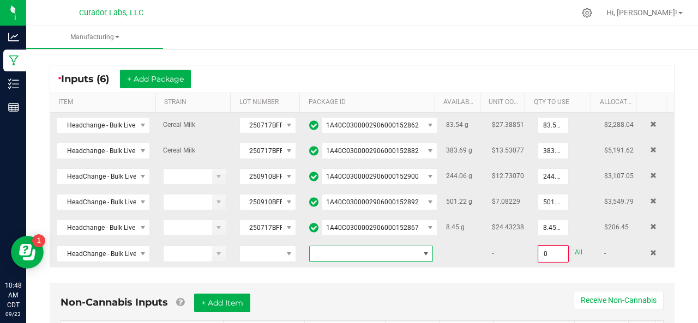
click at [320, 250] on span at bounding box center [364, 253] width 109 height 15
click at [333, 290] on li "1A40C0300002906000152918" at bounding box center [362, 296] width 119 height 19
click at [575, 247] on link "All" at bounding box center [579, 252] width 8 height 15
type input "20.8100 g"
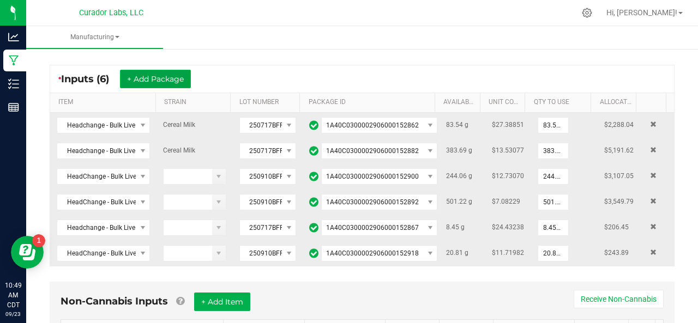
click at [168, 79] on button "+ Add Package" at bounding box center [155, 79] width 71 height 19
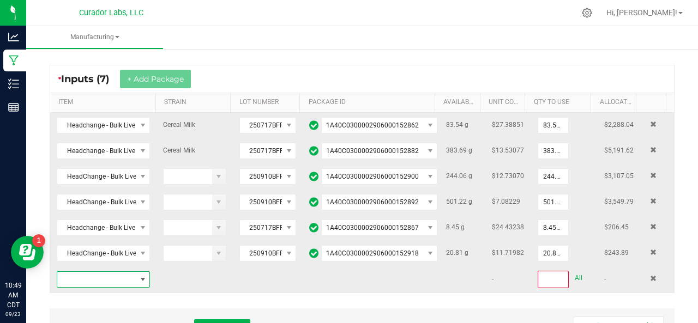
click at [121, 273] on span "NO DATA FOUND" at bounding box center [96, 279] width 79 height 15
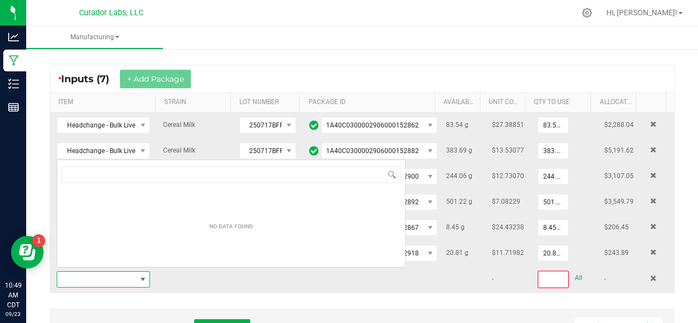
scroll to position [16, 89]
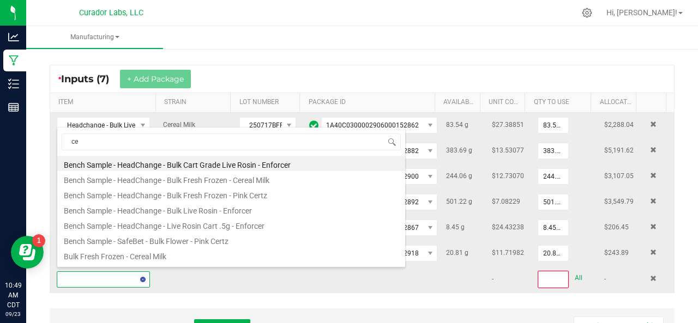
type input "c"
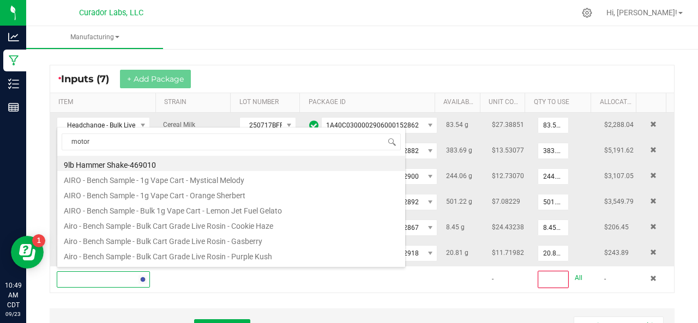
type input "motor h"
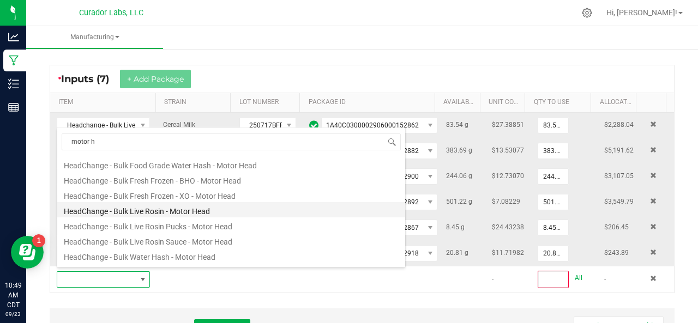
scroll to position [76, 0]
click at [153, 237] on li "HeadChange - Bulk Live Rosin Sauce - Motor Head" at bounding box center [231, 239] width 348 height 15
type input "0"
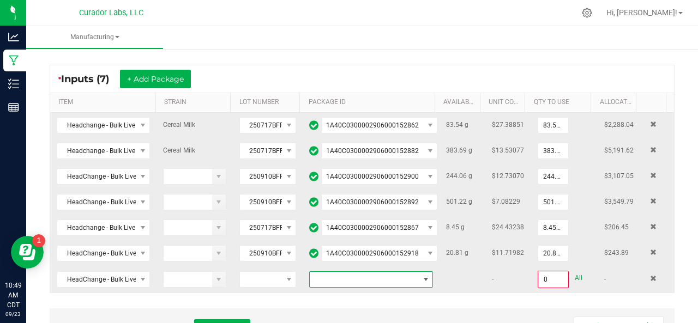
click at [352, 273] on span "NO DATA FOUND" at bounding box center [364, 279] width 109 height 15
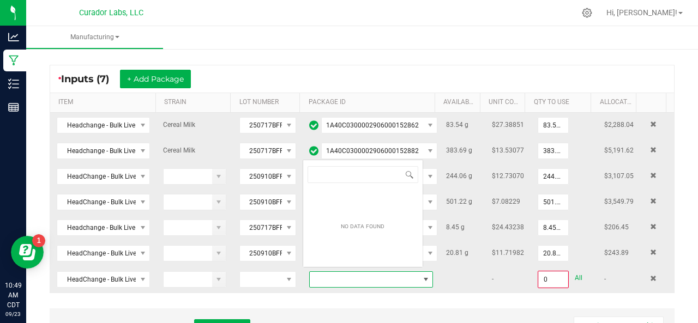
scroll to position [16, 118]
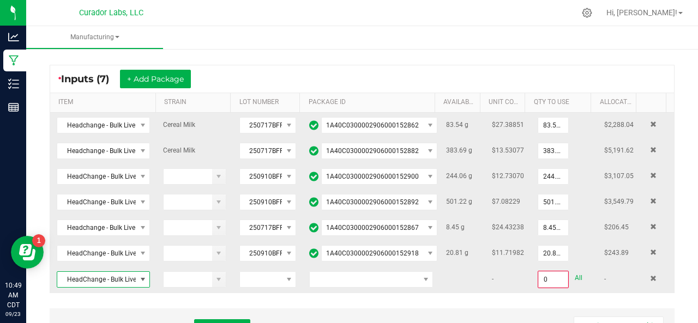
click at [120, 276] on span "HeadChange - Bulk Live Rosin Sauce - Motor Head" at bounding box center [96, 279] width 79 height 15
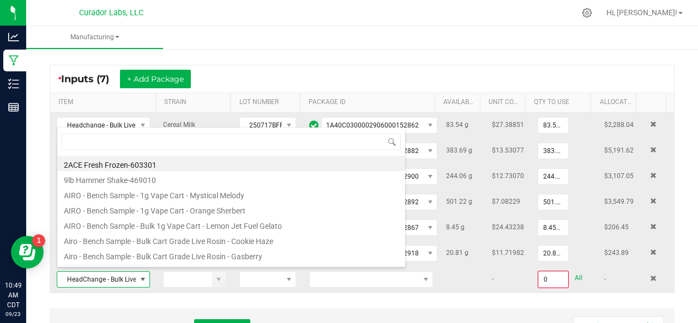
scroll to position [16, 89]
type input "motor h"
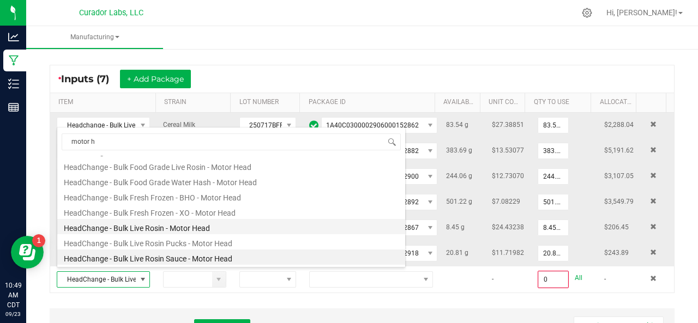
scroll to position [75, 0]
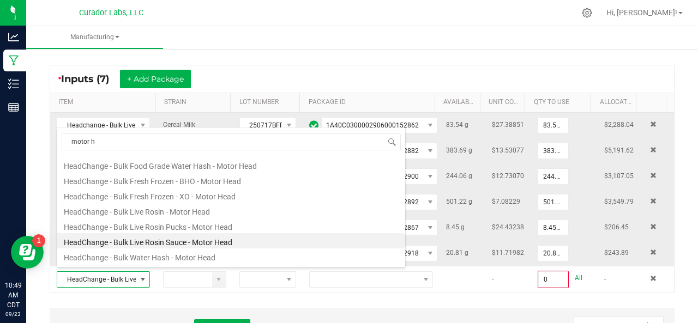
click at [130, 242] on li "HeadChange - Bulk Live Rosin Sauce - Motor Head" at bounding box center [231, 240] width 348 height 15
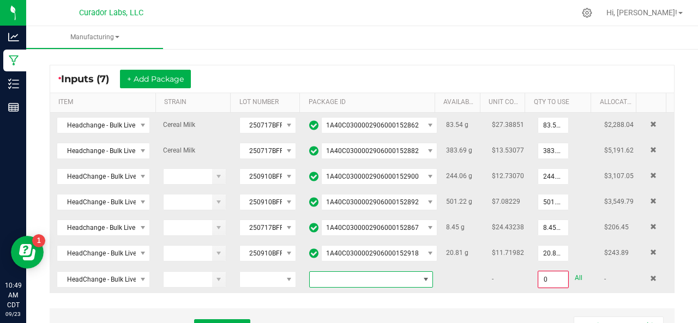
click at [320, 275] on span "NO DATA FOUND" at bounding box center [364, 279] width 109 height 15
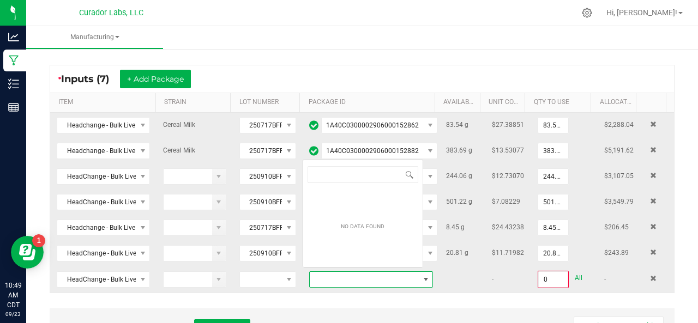
scroll to position [16, 118]
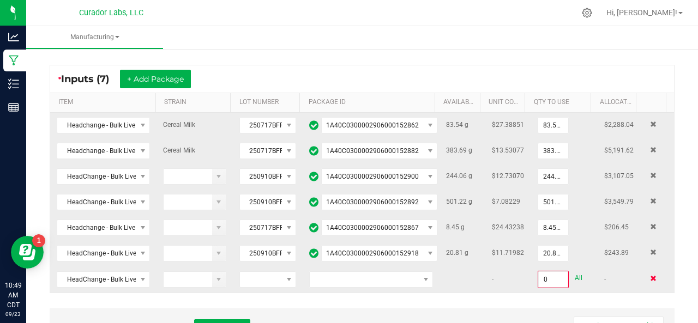
click at [650, 275] on span at bounding box center [653, 278] width 7 height 7
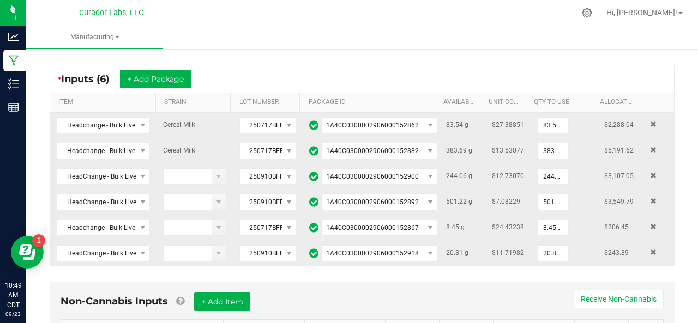
scroll to position [0, 0]
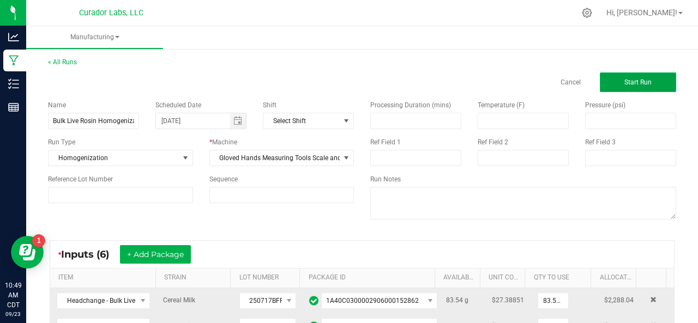
click at [644, 80] on button "Start Run" at bounding box center [638, 83] width 76 height 20
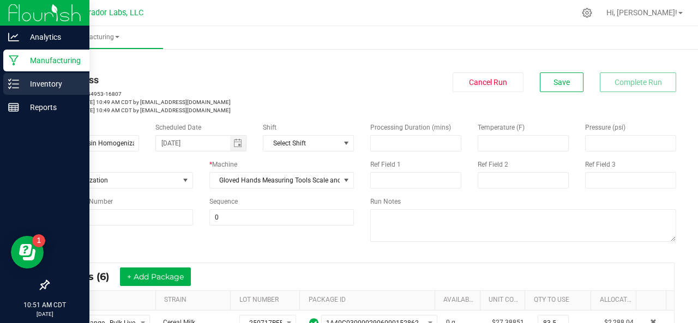
click at [17, 84] on line at bounding box center [16, 84] width 6 height 0
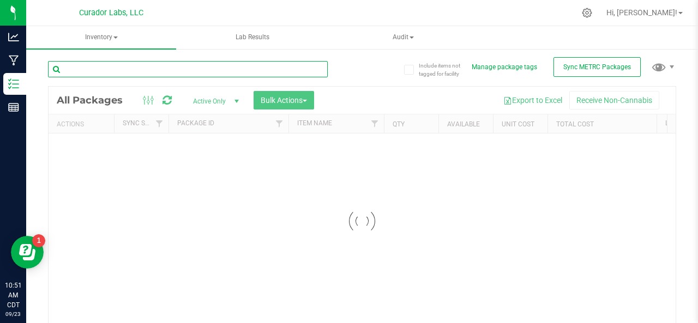
click at [117, 67] on input "text" at bounding box center [188, 69] width 280 height 16
type input "motor"
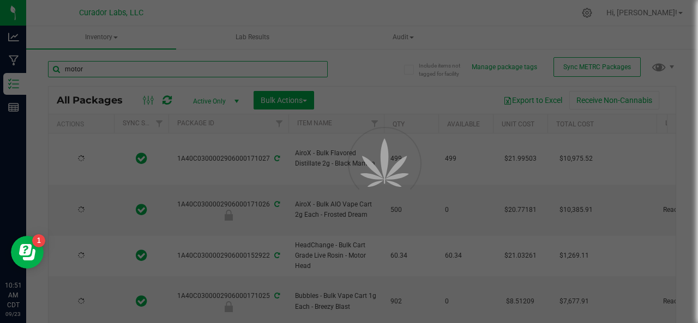
type input "[DATE]"
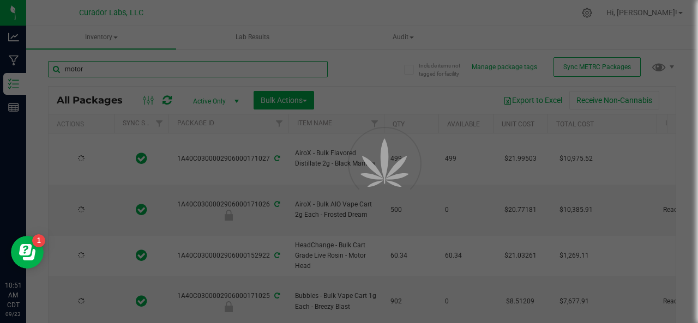
type input "[DATE]"
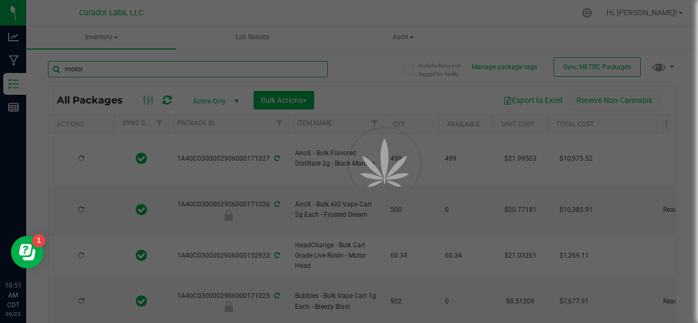
type input "[DATE]"
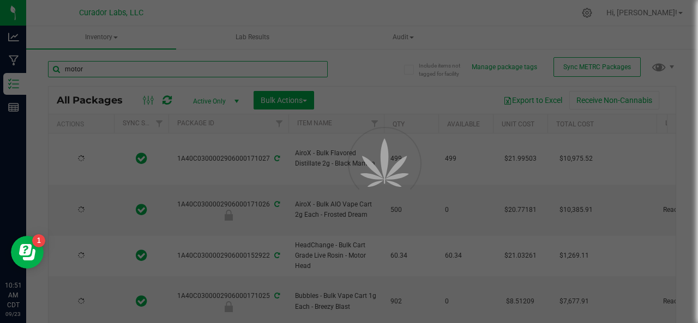
type input "[DATE]"
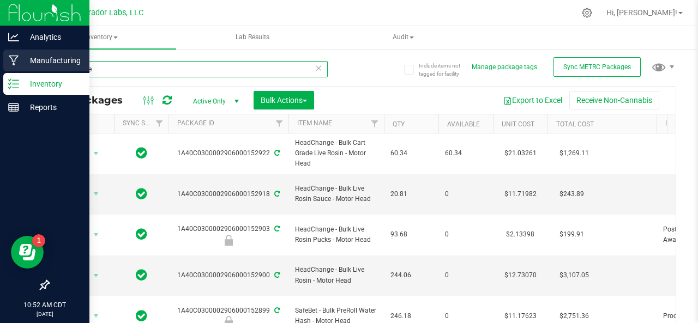
type input "motor he"
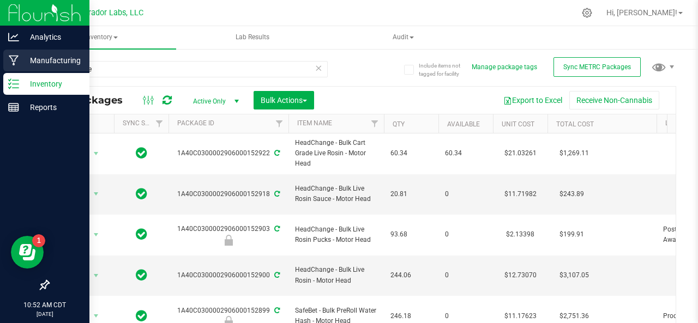
click at [16, 61] on icon at bounding box center [14, 60] width 10 height 11
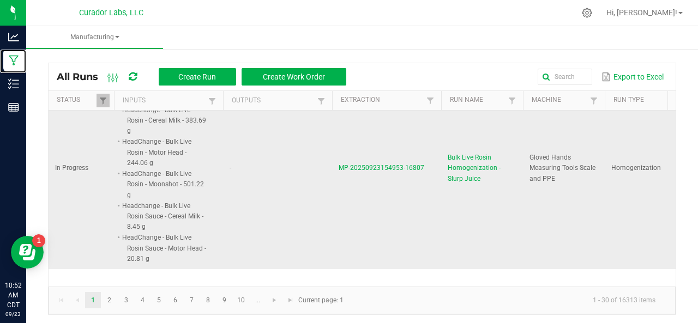
scroll to position [127, 0]
click at [376, 164] on span "MP-20250923154953-16807" at bounding box center [382, 168] width 86 height 8
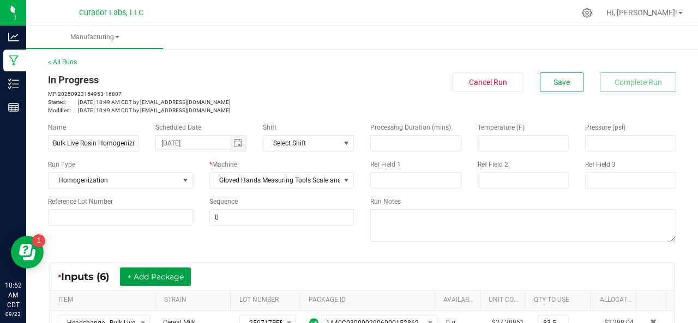
click at [152, 273] on button "+ Add Package" at bounding box center [155, 277] width 71 height 19
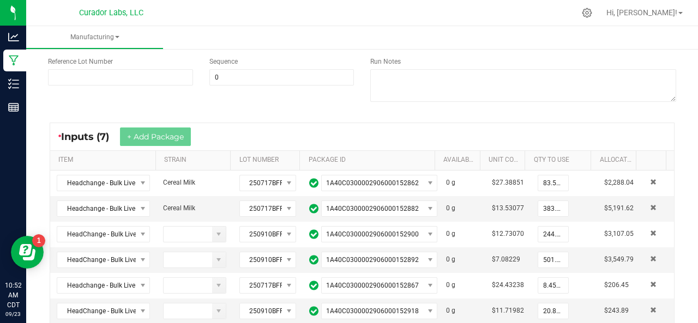
scroll to position [142, 0]
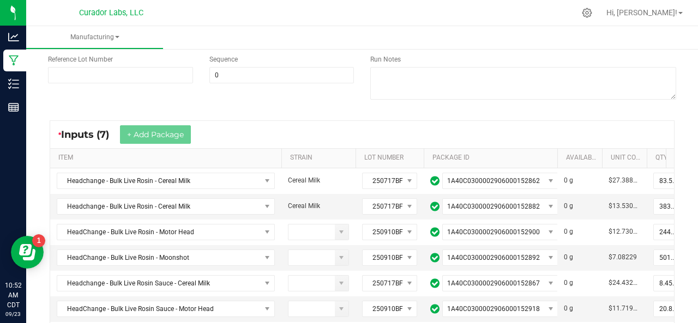
click at [280, 151] on span at bounding box center [279, 244] width 3 height 190
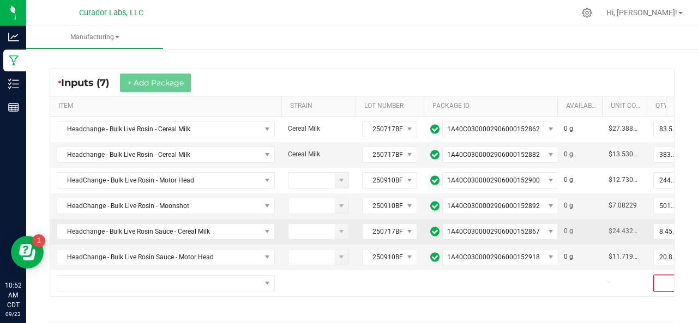
scroll to position [195, 0]
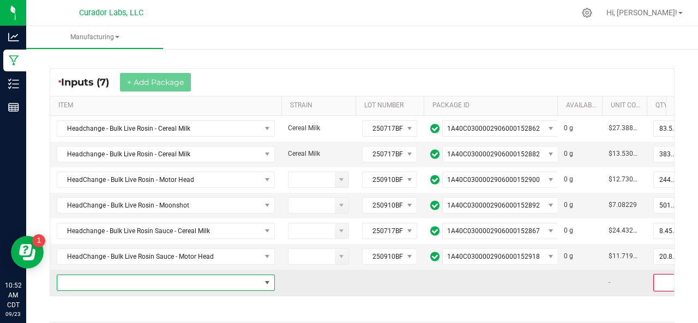
click at [191, 278] on span "NO DATA FOUND" at bounding box center [158, 282] width 203 height 15
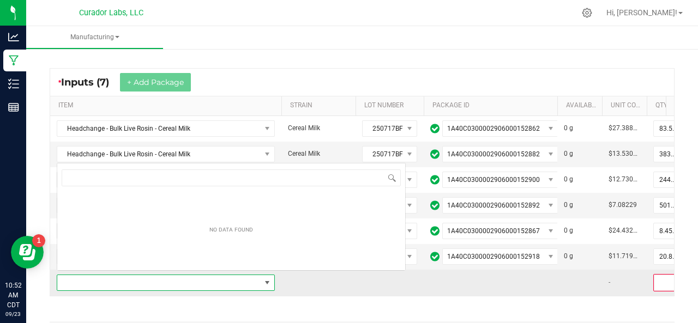
scroll to position [16, 218]
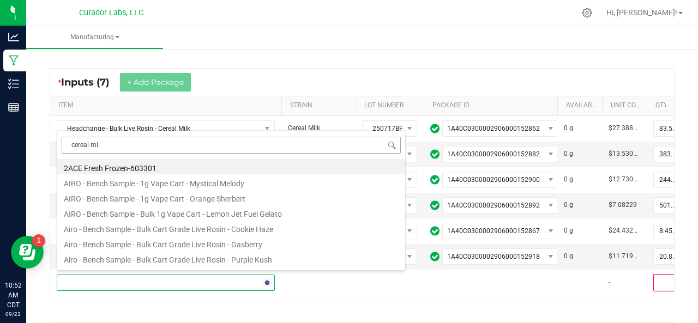
type input "cereal mil"
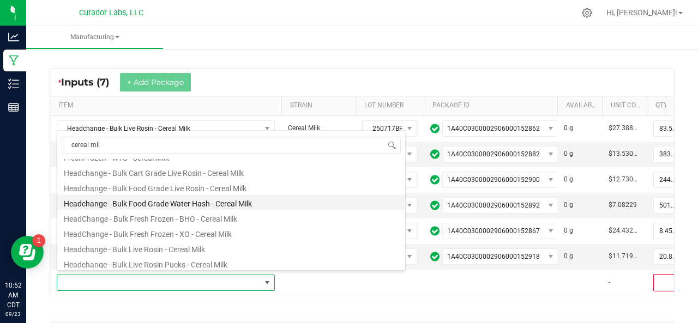
scroll to position [62, 0]
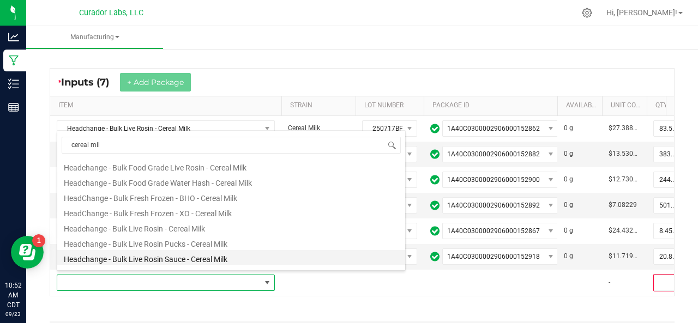
click at [132, 258] on li "Headchange - Bulk Live Rosin Sauce - Cereal Milk" at bounding box center [231, 257] width 348 height 15
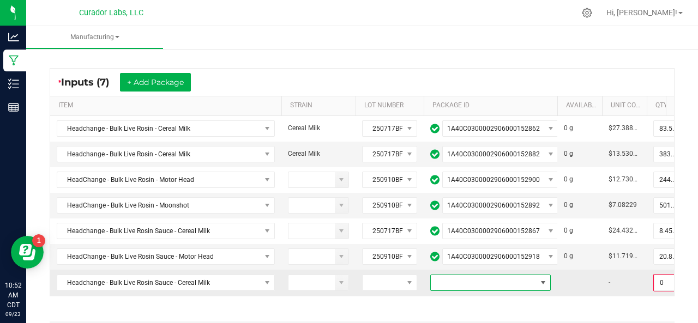
click at [442, 277] on span at bounding box center [484, 282] width 106 height 15
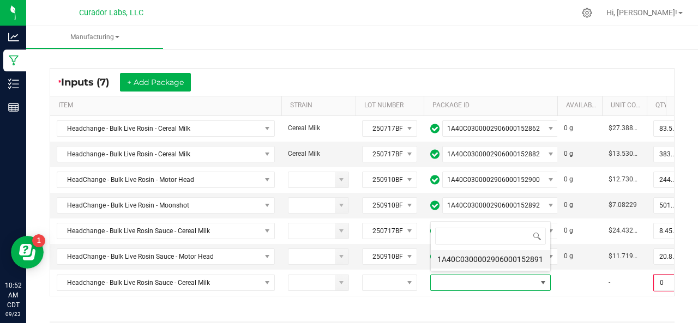
click at [455, 258] on li "1A40C0300002906000152891" at bounding box center [490, 259] width 119 height 19
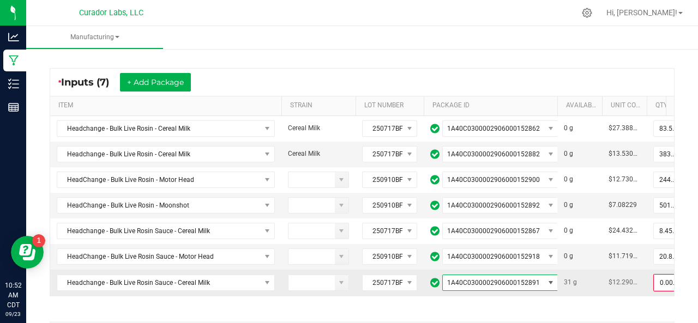
scroll to position [0, 128]
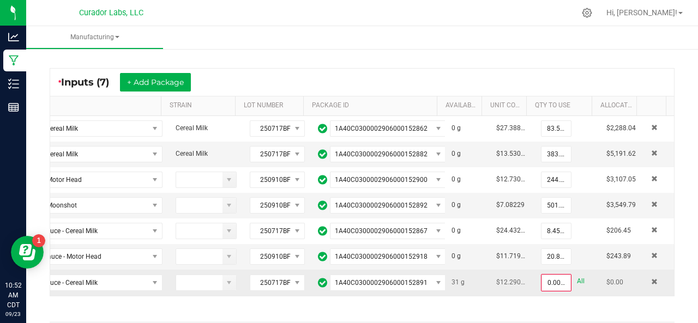
click at [577, 275] on link "All" at bounding box center [581, 281] width 8 height 15
type input "31.0000 g"
click at [149, 81] on button "+ Add Package" at bounding box center [155, 82] width 71 height 19
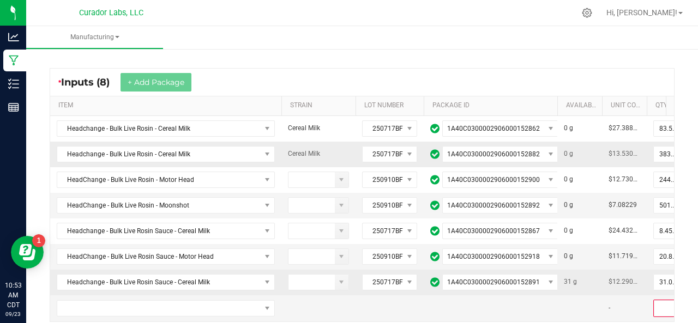
scroll to position [232, 0]
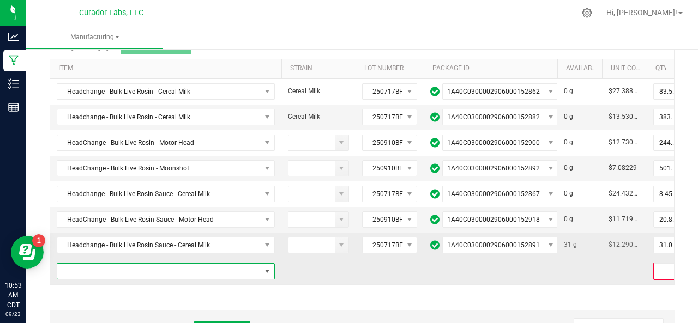
click at [155, 264] on span "NO DATA FOUND" at bounding box center [158, 271] width 203 height 15
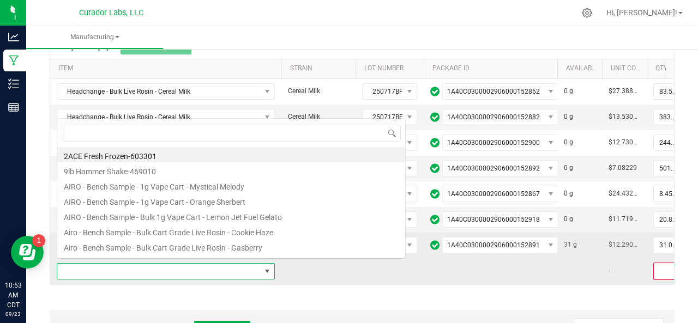
scroll to position [16, 218]
type input "moonsh"
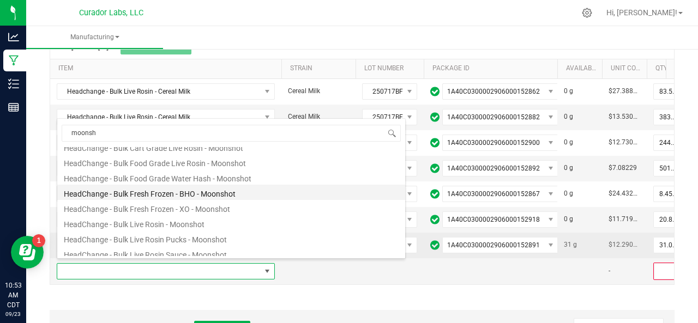
scroll to position [55, 0]
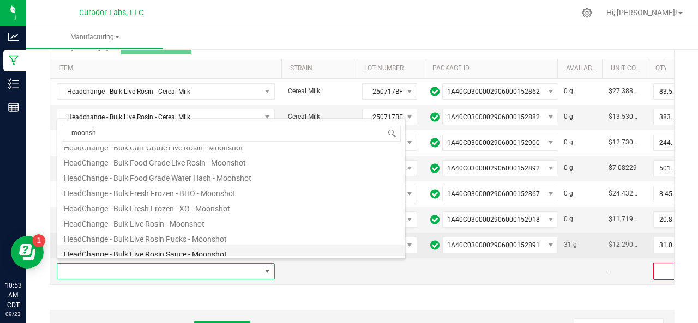
click at [146, 249] on li "HeadChange - Bulk Live Rosin Sauce - Moonshot" at bounding box center [231, 252] width 348 height 15
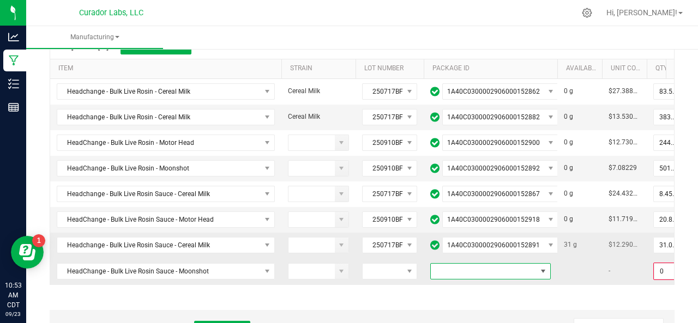
click at [478, 269] on span at bounding box center [484, 271] width 106 height 15
click at [459, 312] on li "1A40C0300002906000152917" at bounding box center [490, 312] width 119 height 19
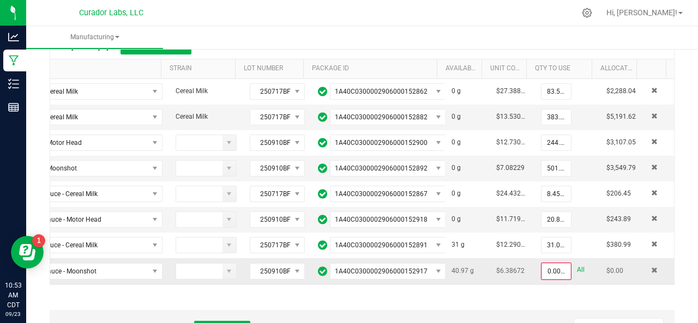
click at [577, 265] on link "All" at bounding box center [581, 270] width 8 height 15
type input "40.9700 g"
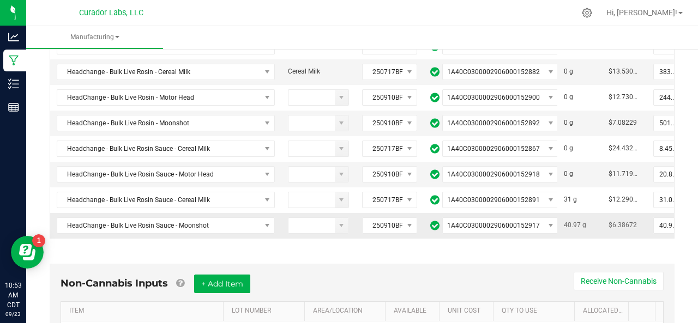
scroll to position [0, 0]
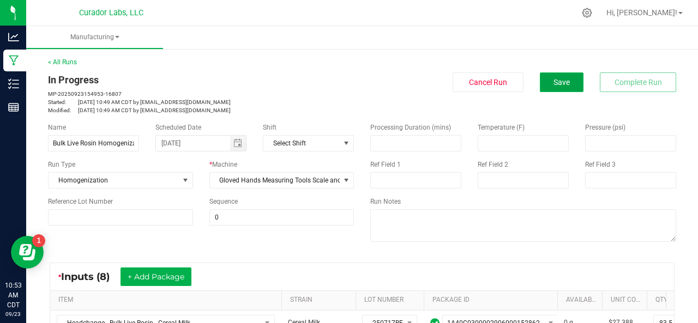
click at [560, 83] on span "Save" at bounding box center [561, 82] width 16 height 9
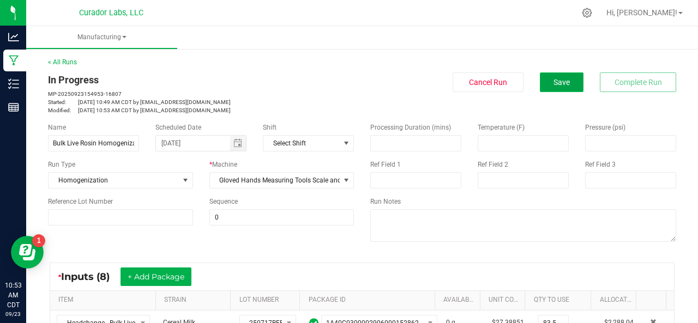
click at [554, 85] on span "Save" at bounding box center [561, 82] width 16 height 9
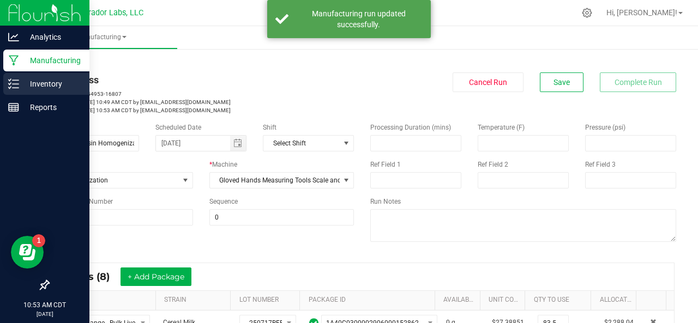
click at [10, 83] on icon at bounding box center [10, 84] width 2 height 2
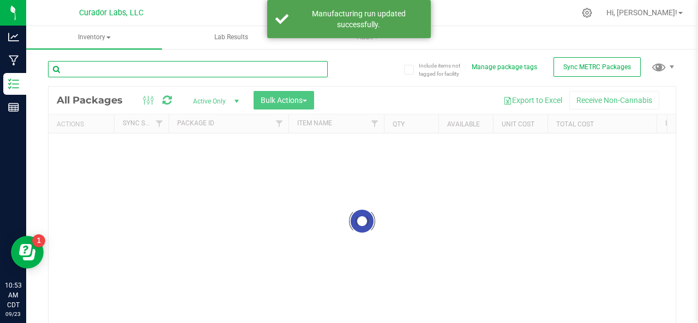
click at [122, 64] on input "text" at bounding box center [188, 69] width 280 height 16
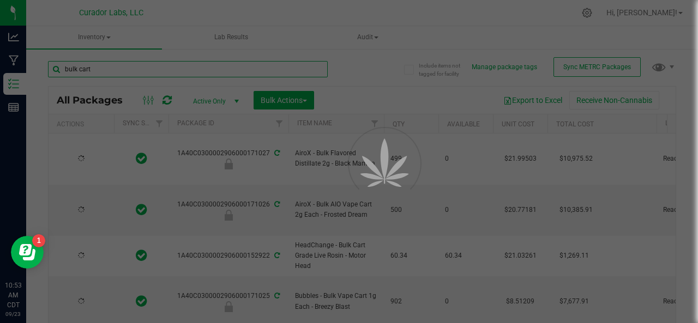
type input "bulk cart"
type input "[DATE]"
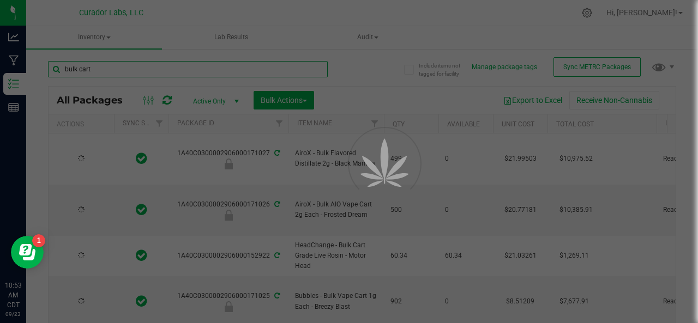
type input "[DATE]"
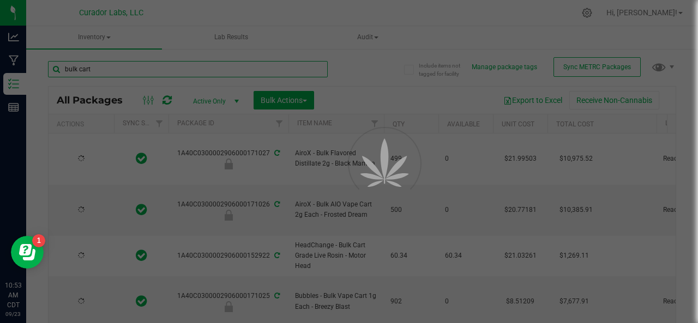
type input "[DATE]"
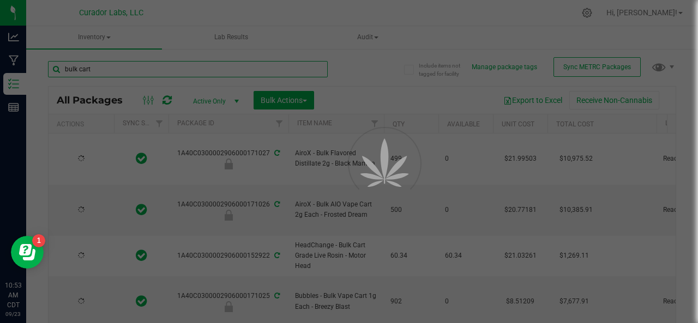
type input "[DATE]"
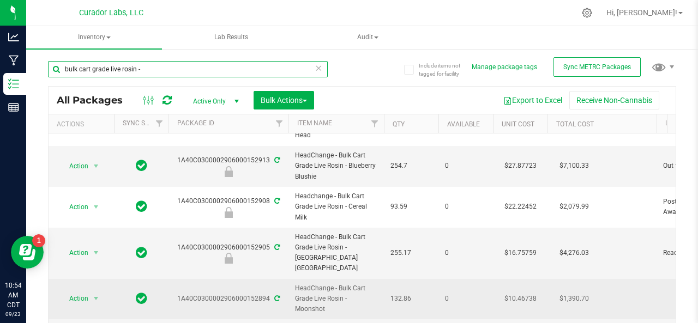
scroll to position [28, 0]
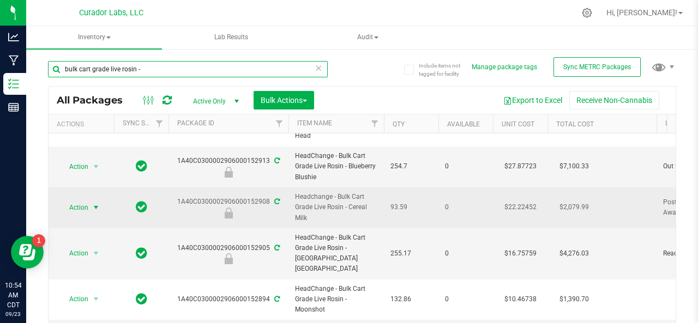
type input "bulk cart grade live rosin -"
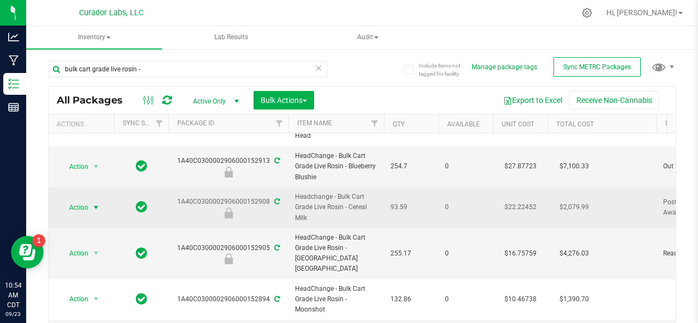
click at [83, 204] on span "Action" at bounding box center [73, 207] width 29 height 15
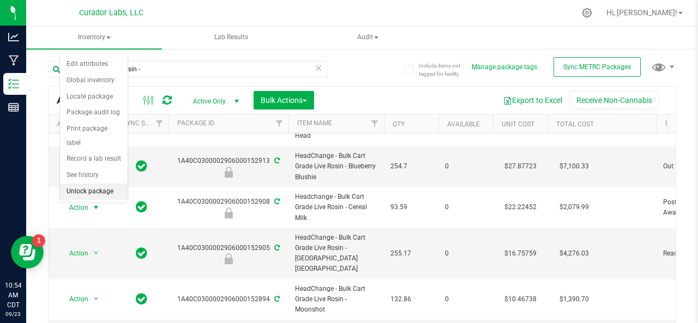
click at [79, 185] on li "Unlock package" at bounding box center [94, 192] width 68 height 16
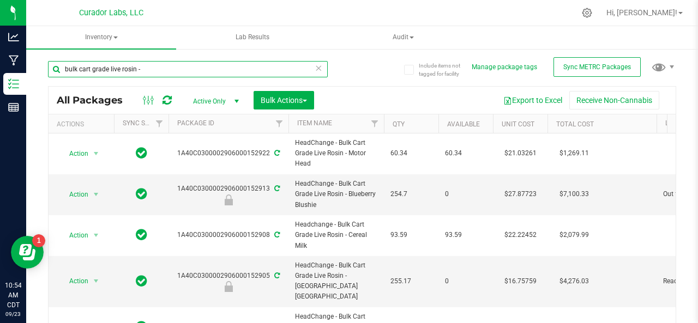
click at [167, 65] on input "bulk cart grade live rosin -" at bounding box center [188, 69] width 280 height 16
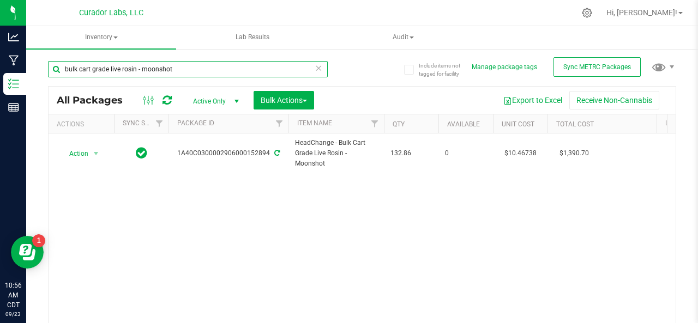
type input "bulk cart grade live rosin - moonshot"
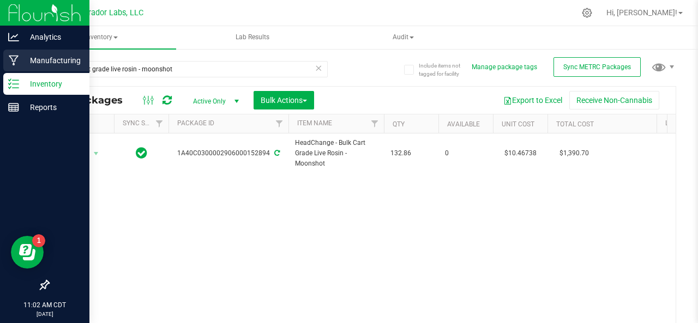
click at [14, 65] on icon at bounding box center [14, 61] width 10 height 10
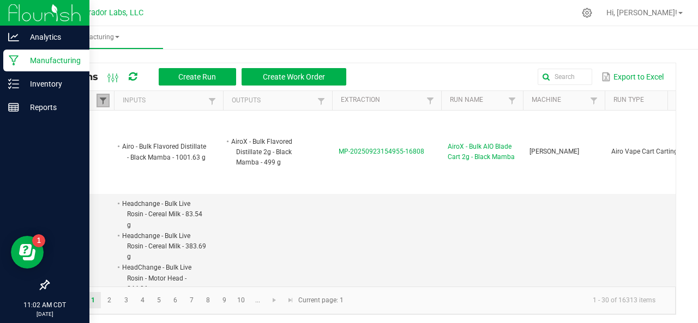
click at [101, 99] on span at bounding box center [103, 101] width 9 height 9
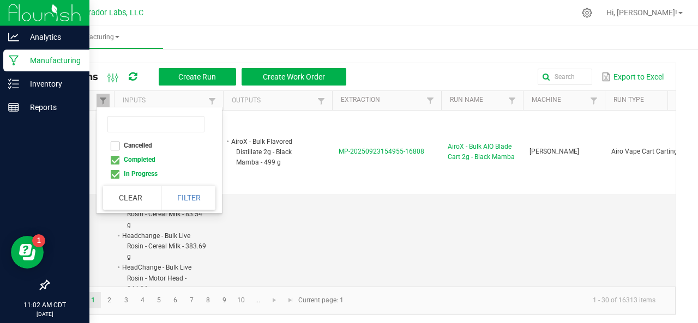
click at [116, 161] on li "Completed" at bounding box center [156, 160] width 106 height 14
checkbox input "false"
click at [181, 203] on button "Filter" at bounding box center [188, 198] width 55 height 24
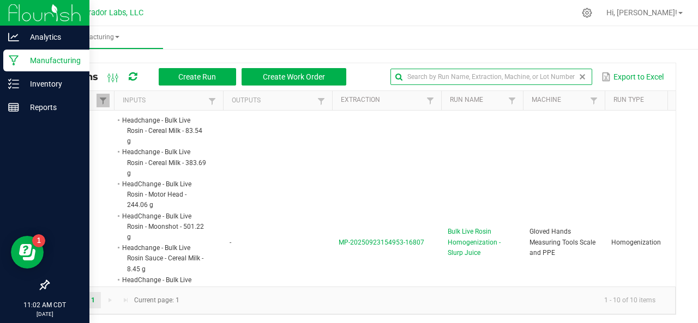
click at [553, 74] on input "text" at bounding box center [491, 77] width 202 height 16
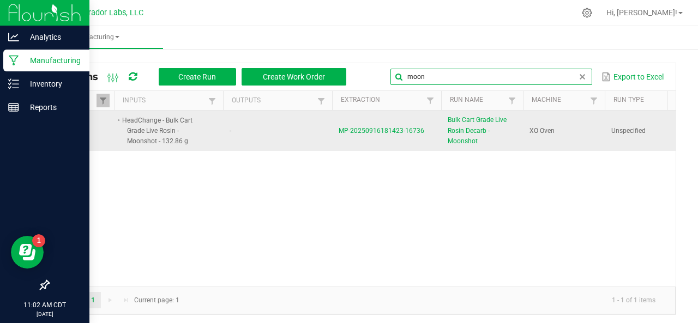
type input "moon"
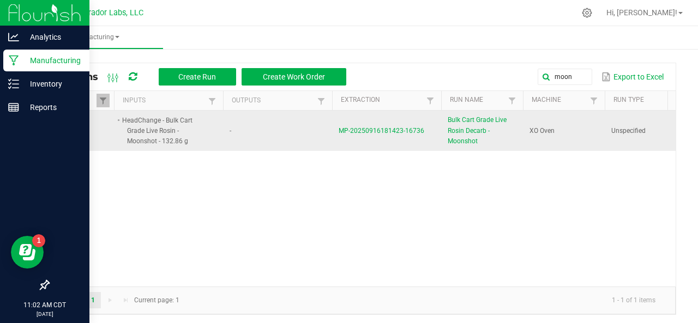
click at [370, 131] on span "MP-20250916181423-16736" at bounding box center [382, 131] width 86 height 8
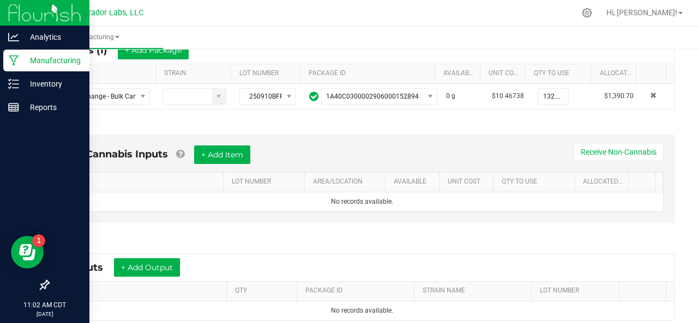
scroll to position [227, 0]
click at [157, 259] on button "+ Add Output" at bounding box center [147, 267] width 66 height 19
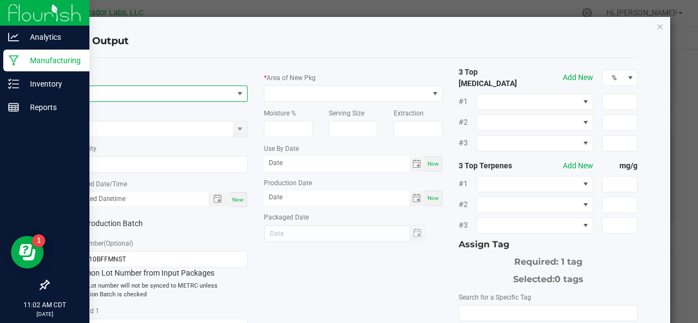
click at [184, 88] on span "NO DATA FOUND" at bounding box center [151, 93] width 164 height 15
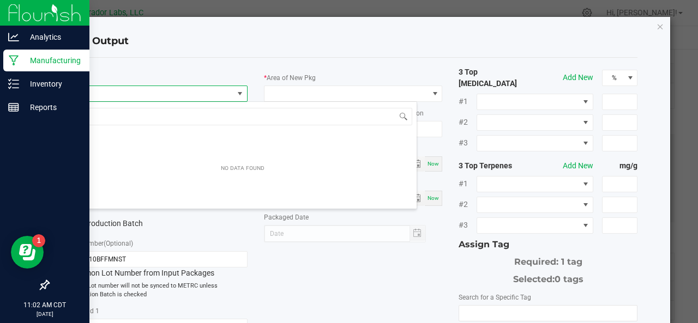
scroll to position [16, 176]
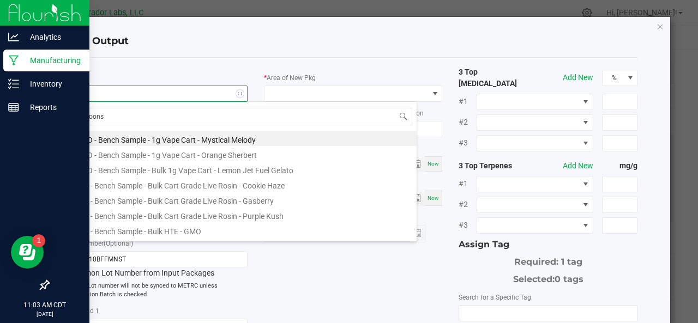
type input "moonsh"
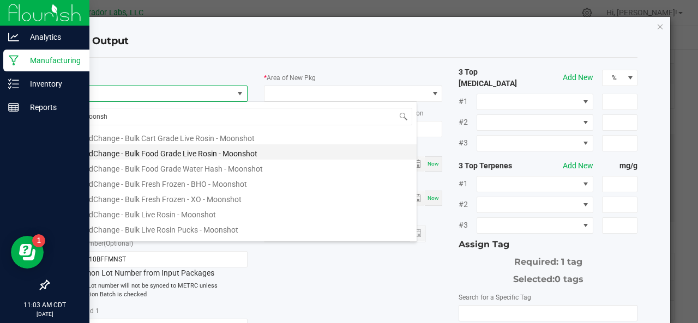
scroll to position [46, 0]
click at [162, 142] on li "HeadChange - Bulk Cart Grade Live Rosin - Moonshot" at bounding box center [243, 138] width 348 height 15
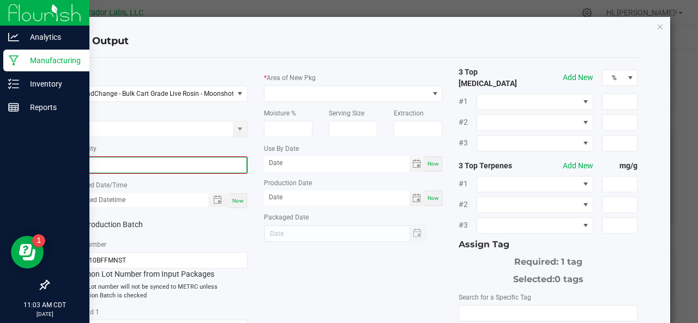
click at [167, 159] on input "0" at bounding box center [158, 165] width 177 height 15
type input "120.1200 g"
click at [238, 198] on span "Now" at bounding box center [237, 200] width 11 height 6
type input "[DATE] 11:03 AM"
type input "[DATE]"
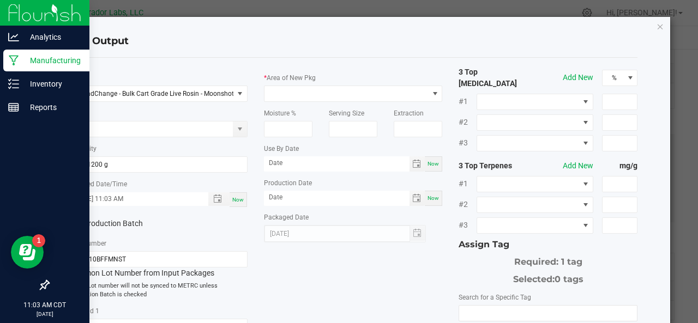
click at [113, 223] on label "Production Batch" at bounding box center [109, 223] width 81 height 11
click at [0, 0] on input "Production Batch" at bounding box center [0, 0] width 0 height 0
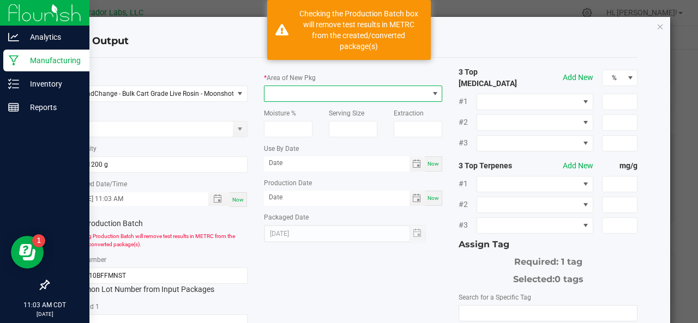
click at [298, 91] on span at bounding box center [346, 93] width 164 height 15
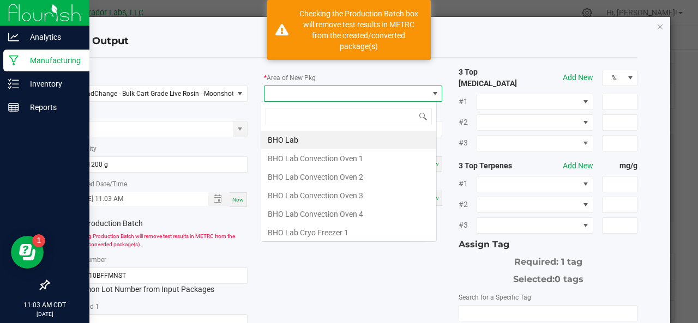
scroll to position [16, 176]
type input "xo"
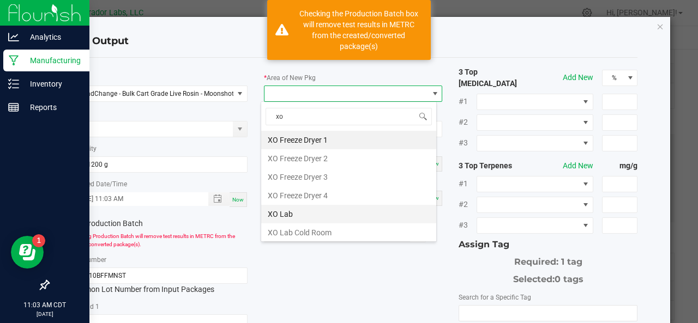
click at [280, 206] on li "XO Lab" at bounding box center [348, 214] width 175 height 19
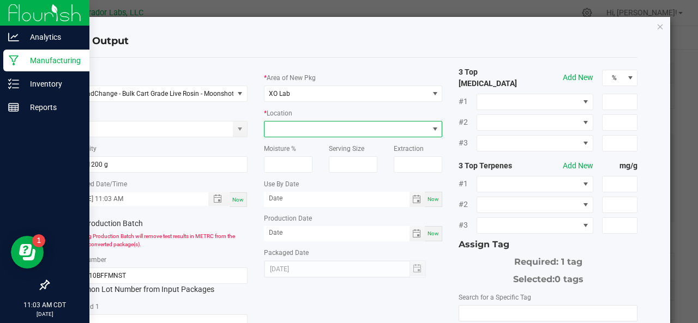
click at [310, 125] on span at bounding box center [346, 129] width 164 height 15
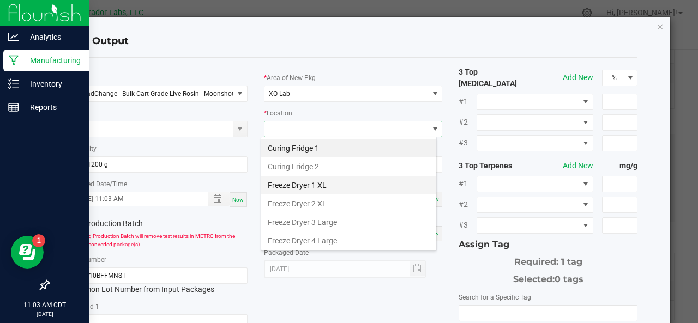
scroll to position [145, 0]
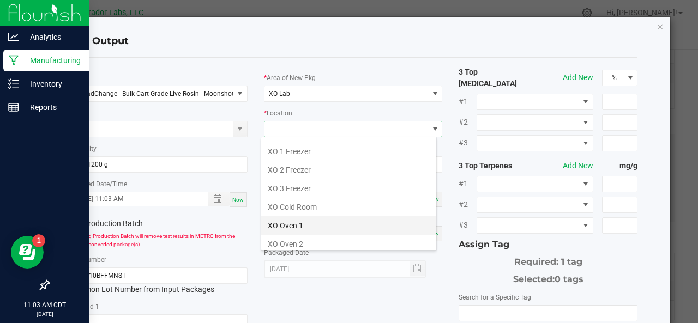
click at [287, 220] on li "XO Oven 1" at bounding box center [348, 225] width 175 height 19
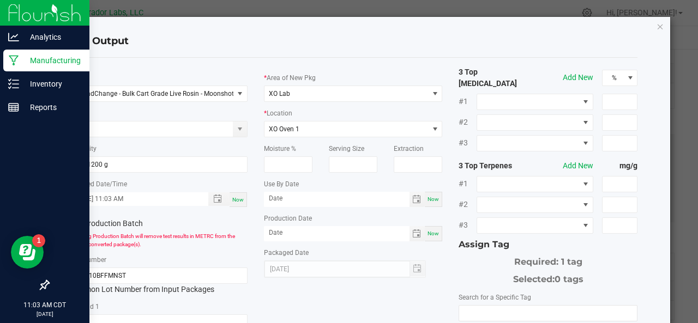
click at [427, 201] on span "Now" at bounding box center [432, 199] width 11 height 6
click at [337, 200] on input "[DATE]" at bounding box center [337, 199] width 146 height 14
type input "[DATE]"
click at [427, 232] on span "Now" at bounding box center [432, 234] width 11 height 6
type input "[DATE]"
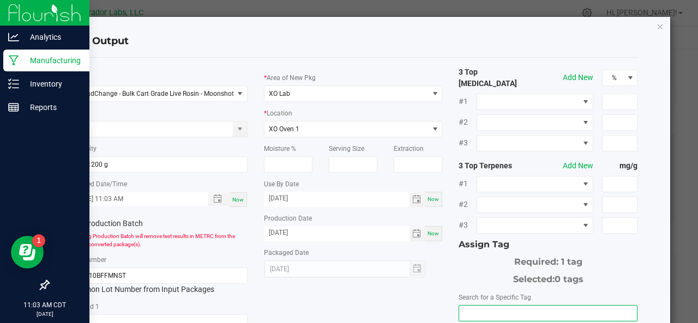
click at [477, 306] on input "NO DATA FOUND" at bounding box center [548, 313] width 178 height 15
click at [477, 306] on input "5" at bounding box center [548, 313] width 178 height 15
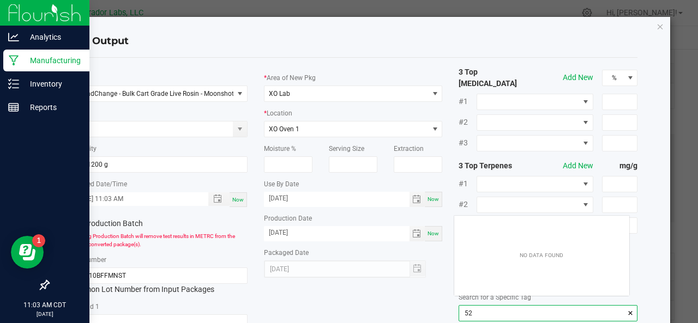
scroll to position [15, 176]
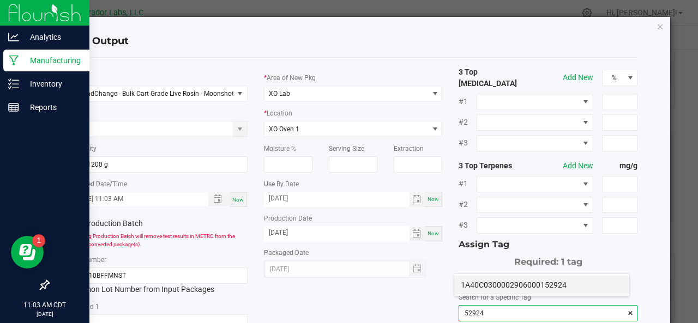
click at [536, 281] on li "1A40C0300002906000152924" at bounding box center [541, 285] width 175 height 19
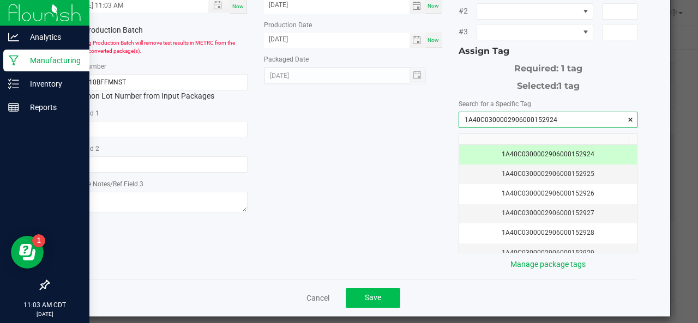
type input "1A40C0300002906000152924"
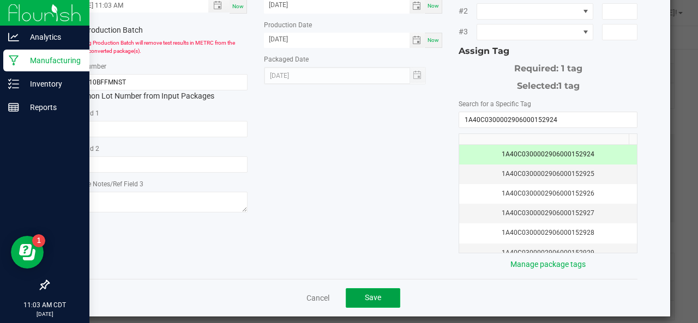
click at [368, 296] on button "Save" at bounding box center [373, 298] width 55 height 20
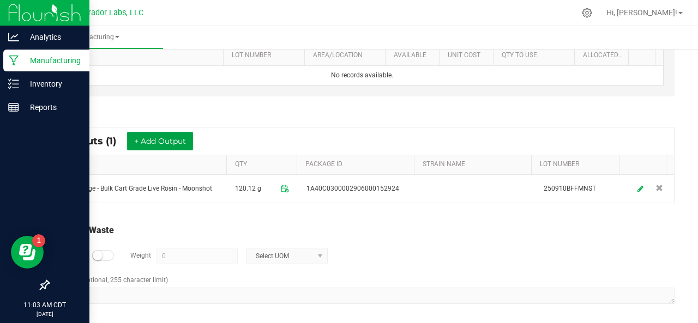
scroll to position [0, 0]
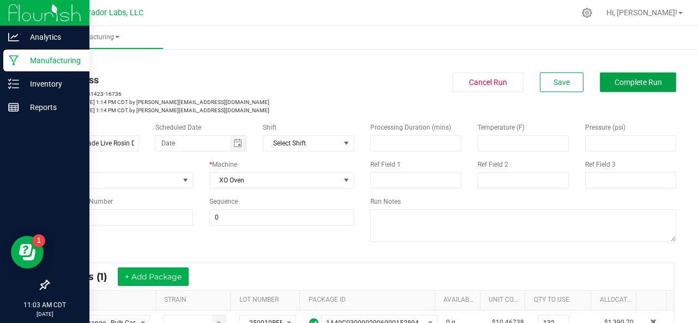
click at [616, 79] on span "Complete Run" at bounding box center [638, 82] width 47 height 9
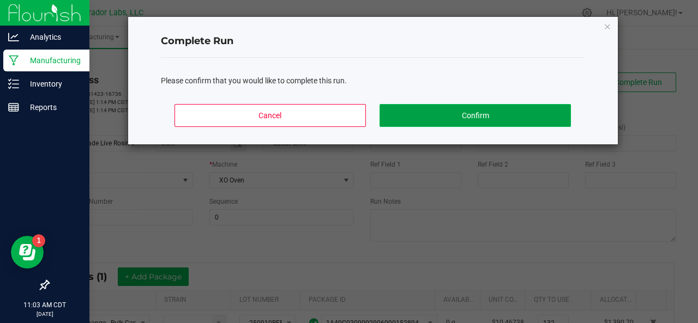
click at [416, 115] on button "Confirm" at bounding box center [475, 115] width 191 height 23
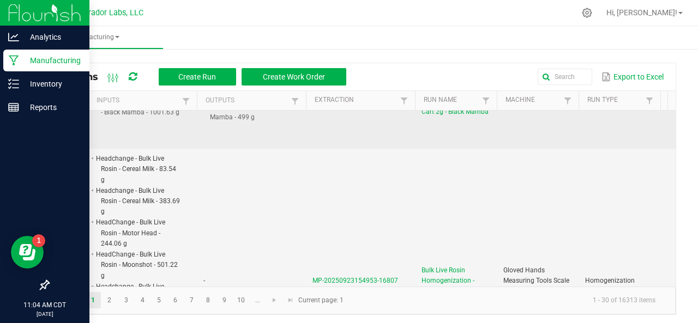
scroll to position [0, 35]
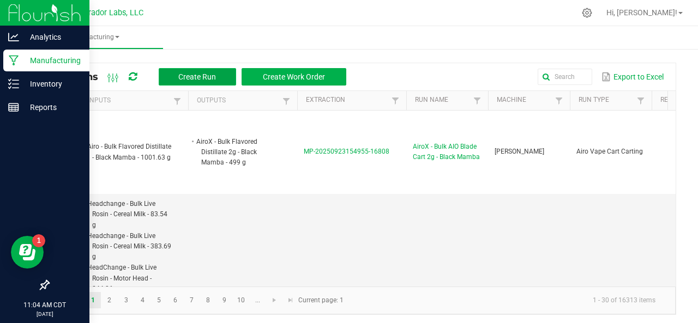
click at [195, 77] on span "Create Run" at bounding box center [197, 77] width 38 height 9
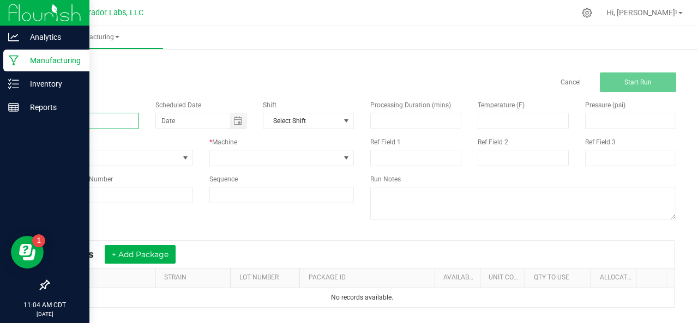
click at [72, 114] on input at bounding box center [93, 121] width 91 height 16
type input "Bulk Cart Grade Live Rosin Homogenization - Slurp Juice"
click at [71, 160] on span "None" at bounding box center [114, 157] width 130 height 15
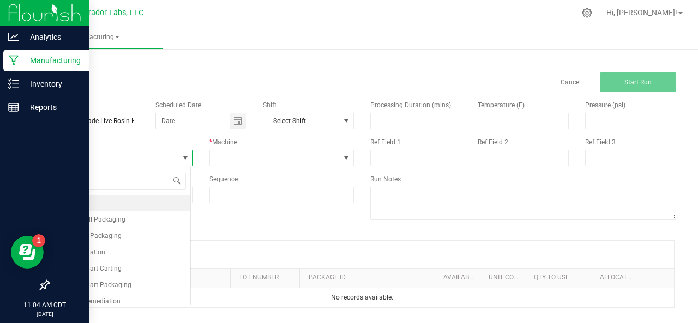
scroll to position [16, 142]
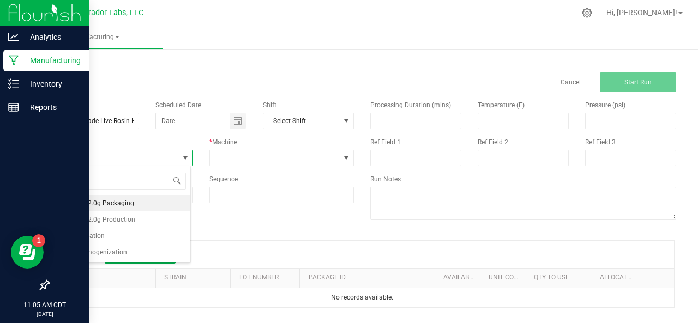
type input "homo"
click at [97, 203] on span "Homogenization" at bounding box center [80, 203] width 50 height 11
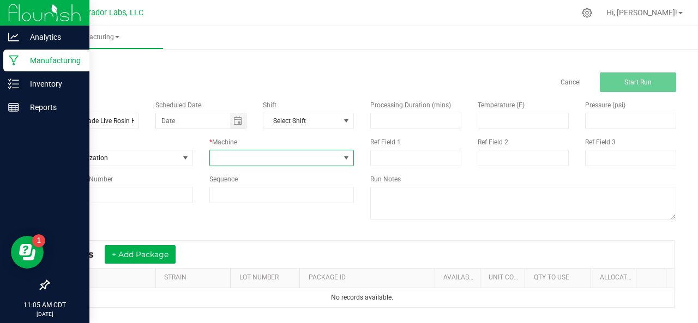
click at [240, 161] on span at bounding box center [275, 157] width 130 height 15
type input "y"
type input "table"
click at [241, 207] on li "Table Mixer" at bounding box center [279, 204] width 142 height 19
click at [161, 251] on button "+ Add Package" at bounding box center [140, 254] width 71 height 19
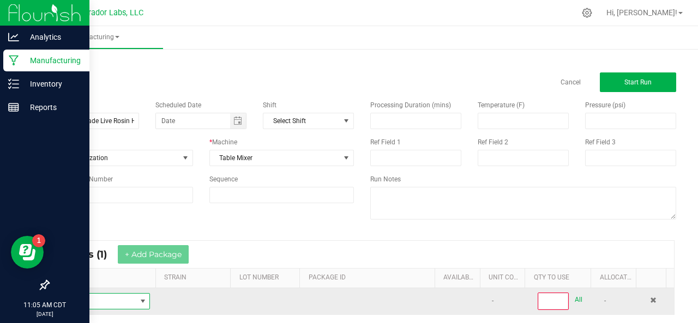
click at [125, 298] on span "NO DATA FOUND" at bounding box center [96, 301] width 79 height 15
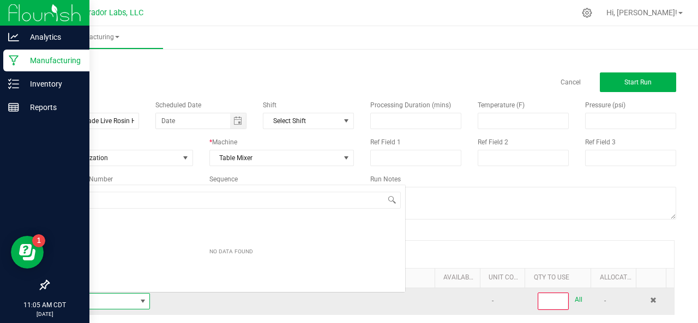
scroll to position [16, 89]
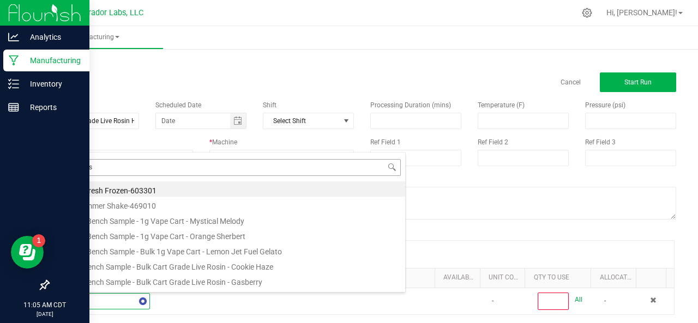
type input "moonsh"
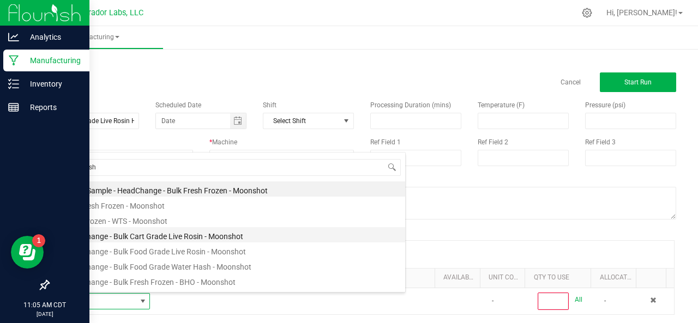
click at [160, 236] on li "HeadChange - Bulk Cart Grade Live Rosin - Moonshot" at bounding box center [231, 234] width 348 height 15
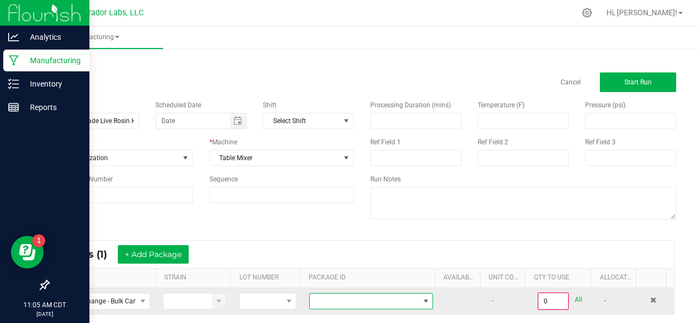
click at [330, 304] on span at bounding box center [364, 301] width 109 height 15
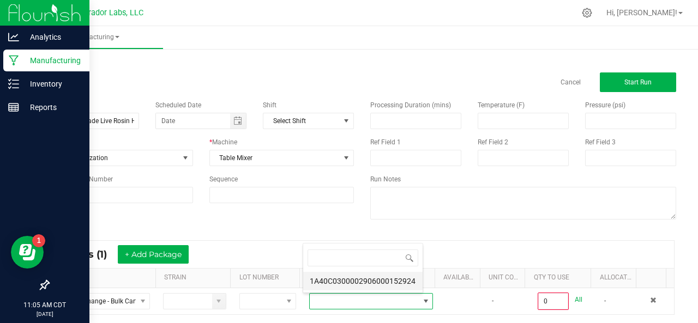
click at [336, 276] on li "1A40C0300002906000152924" at bounding box center [362, 281] width 119 height 19
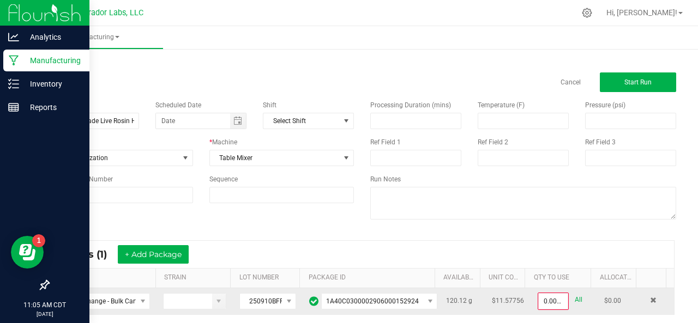
click at [575, 300] on link "All" at bounding box center [579, 300] width 8 height 15
type input "120.1200 g"
click at [177, 254] on button "+ Add Package" at bounding box center [153, 254] width 71 height 19
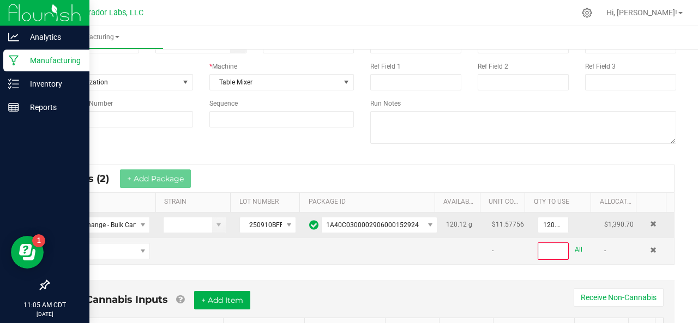
scroll to position [76, 0]
click at [104, 249] on span "NO DATA FOUND" at bounding box center [96, 250] width 79 height 15
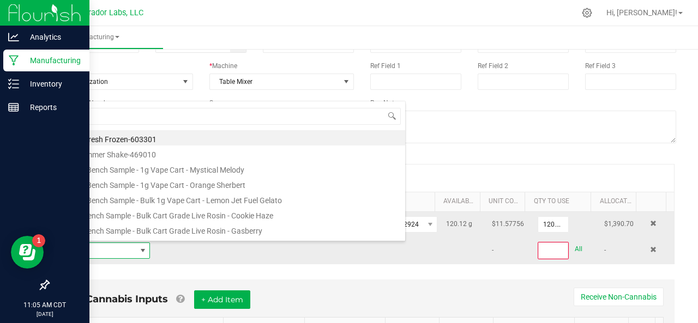
scroll to position [16, 89]
type input "motor h"
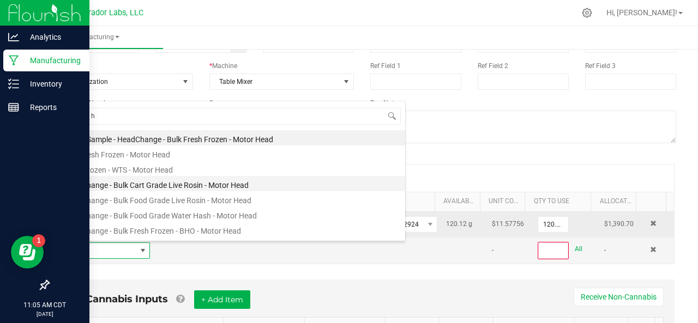
click at [152, 181] on li "HeadChange - Bulk Cart Grade Live Rosin - Motor Head" at bounding box center [231, 183] width 348 height 15
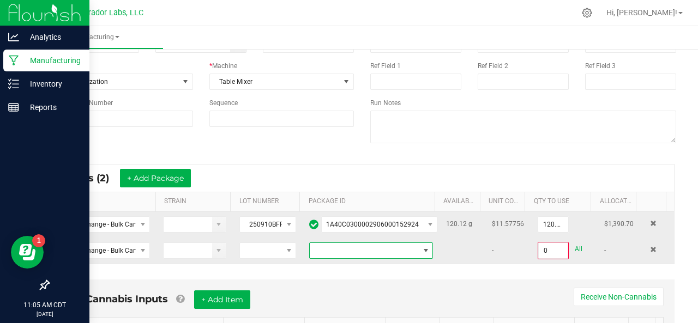
click at [351, 254] on span at bounding box center [364, 250] width 109 height 15
click at [350, 293] on li "1A40C0300002906000152922" at bounding box center [362, 295] width 119 height 19
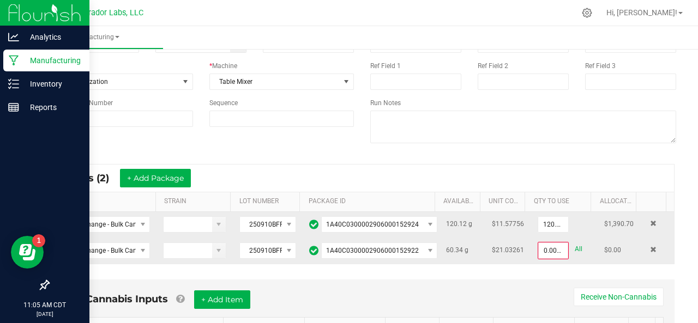
click at [575, 244] on link "All" at bounding box center [579, 249] width 8 height 15
type input "60.3400 g"
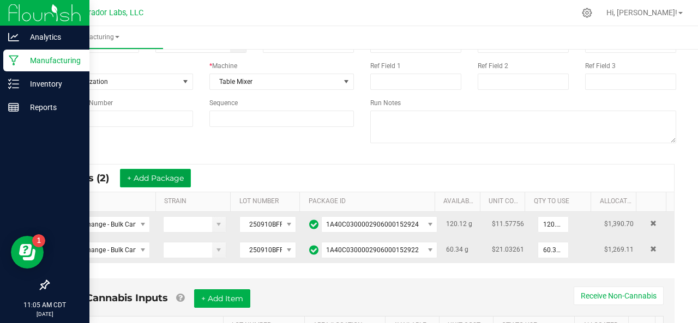
click at [164, 174] on button "+ Add Package" at bounding box center [155, 178] width 71 height 19
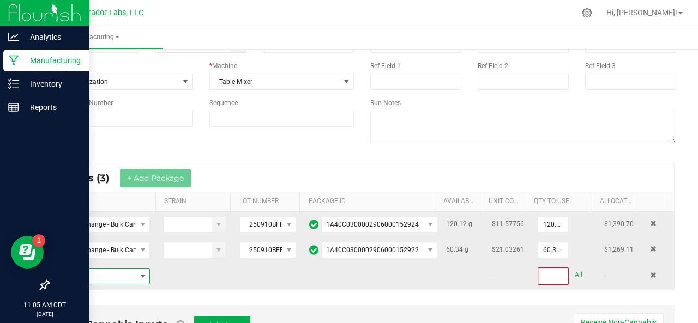
click at [110, 275] on span "NO DATA FOUND" at bounding box center [96, 276] width 79 height 15
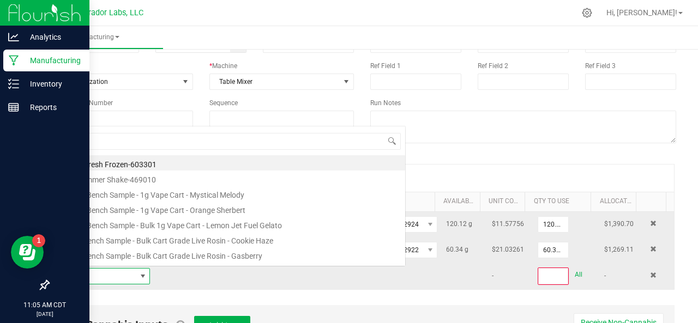
scroll to position [16, 89]
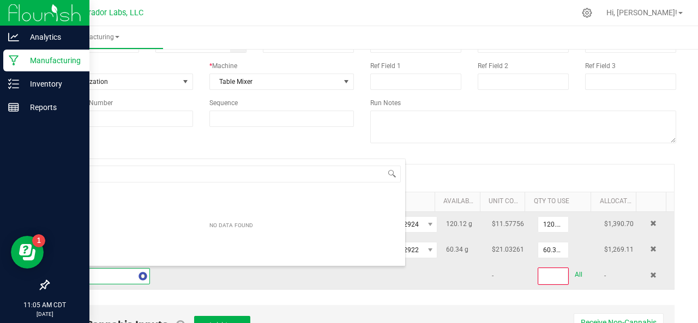
type input "cereal m"
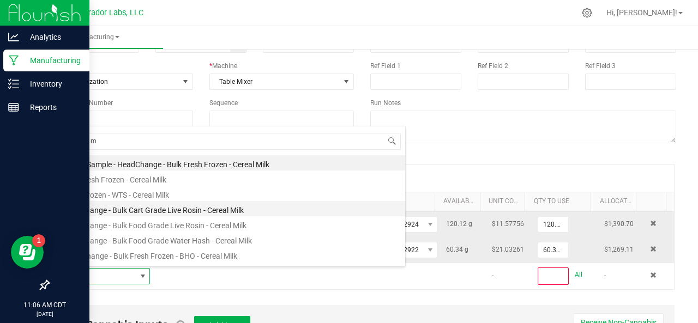
click at [147, 208] on li "Headchange - Bulk Cart Grade Live Rosin - Cereal Milk" at bounding box center [231, 208] width 348 height 15
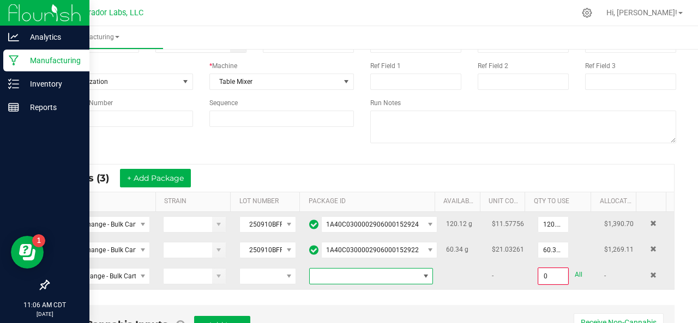
click at [371, 275] on span at bounding box center [364, 276] width 109 height 15
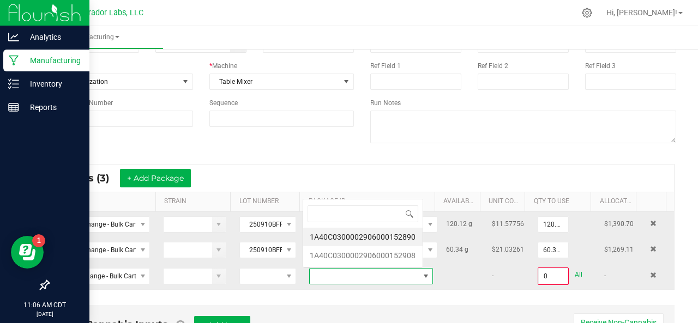
scroll to position [16, 118]
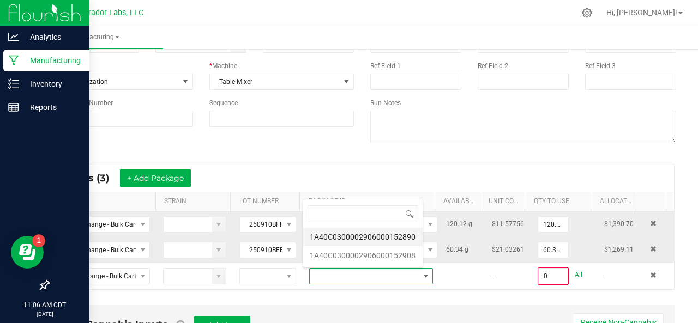
click at [350, 241] on li "1A40C0300002906000152890" at bounding box center [362, 237] width 119 height 19
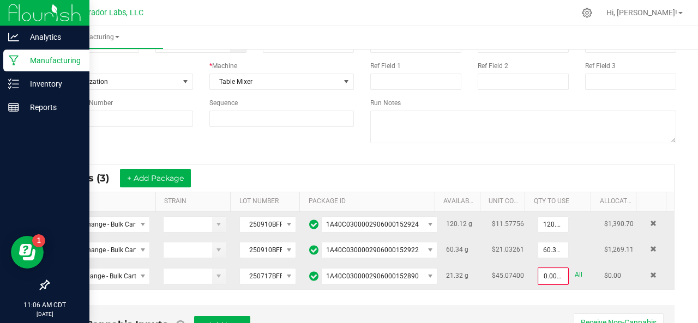
click at [575, 273] on link "All" at bounding box center [579, 275] width 8 height 15
type input "21.3200 g"
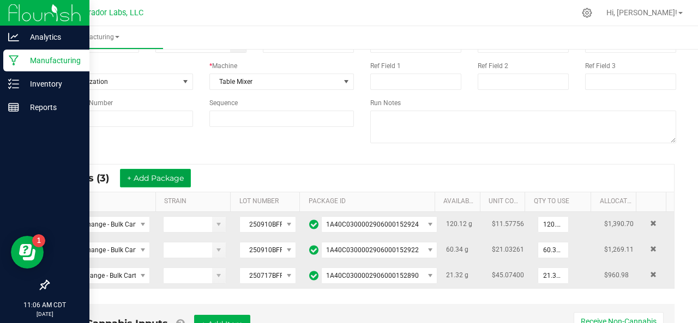
click at [172, 178] on button "+ Add Package" at bounding box center [155, 178] width 71 height 19
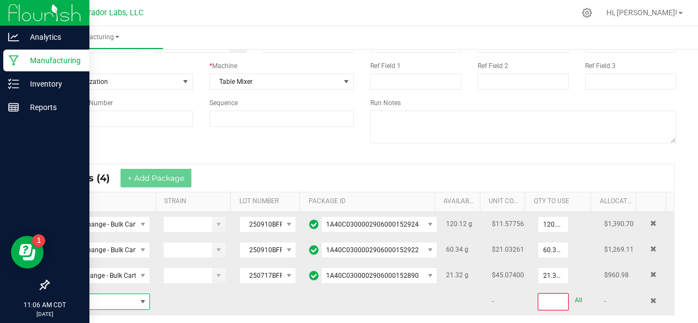
click at [88, 298] on span "NO DATA FOUND" at bounding box center [96, 301] width 79 height 15
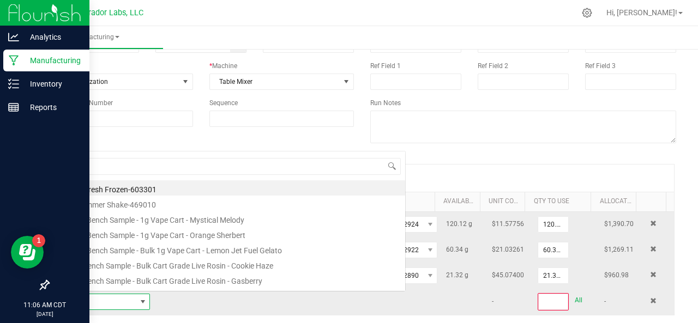
scroll to position [16, 89]
type input "cereal mil"
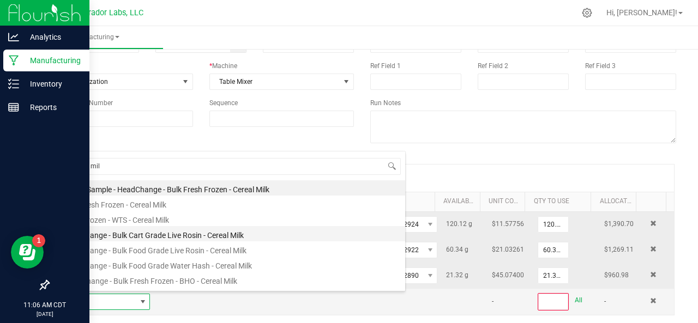
click at [130, 234] on li "Headchange - Bulk Cart Grade Live Rosin - Cereal Milk" at bounding box center [231, 233] width 348 height 15
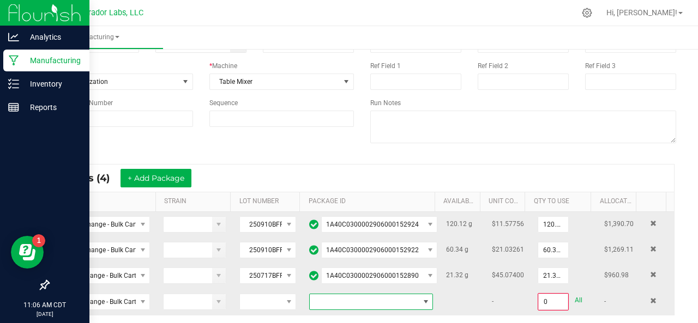
click at [320, 298] on span at bounding box center [364, 301] width 109 height 15
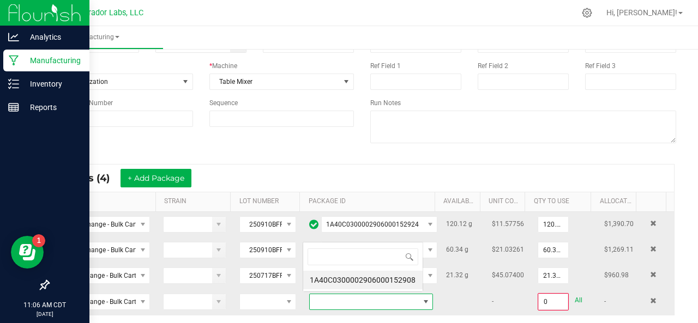
scroll to position [16, 118]
click at [328, 284] on li "1A40C0300002906000152908" at bounding box center [362, 280] width 119 height 19
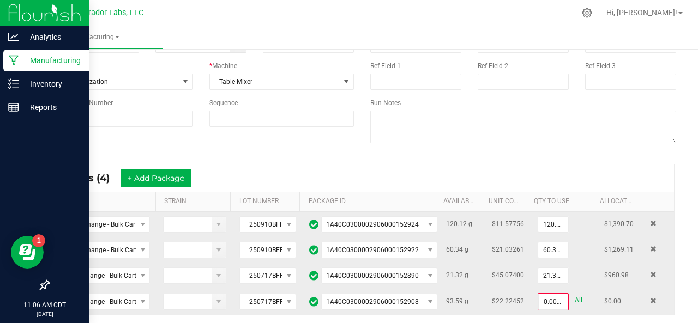
click at [575, 295] on link "All" at bounding box center [579, 300] width 8 height 15
type input "93.5900 g"
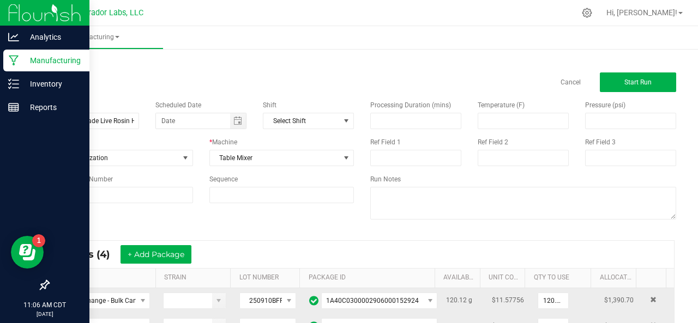
scroll to position [198, 0]
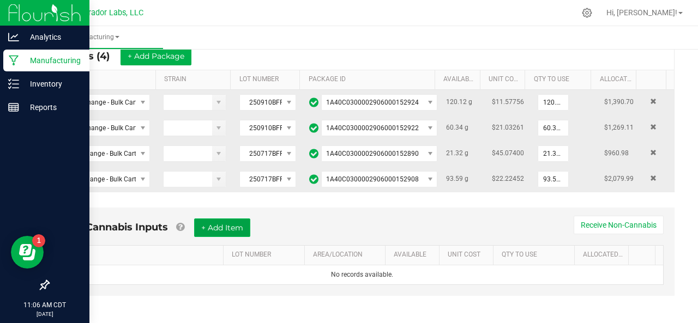
click at [236, 222] on button "+ Add Item" at bounding box center [222, 228] width 56 height 19
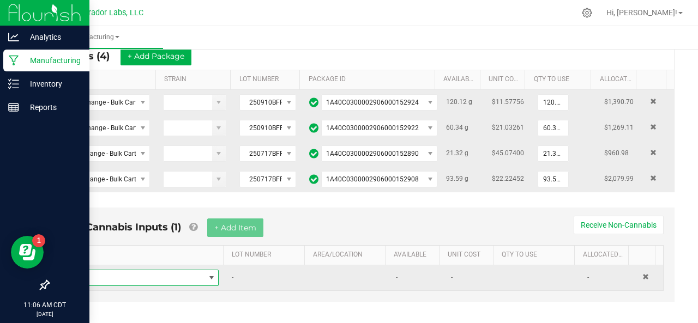
click at [128, 270] on span "NO DATA FOUND" at bounding box center [136, 277] width 136 height 15
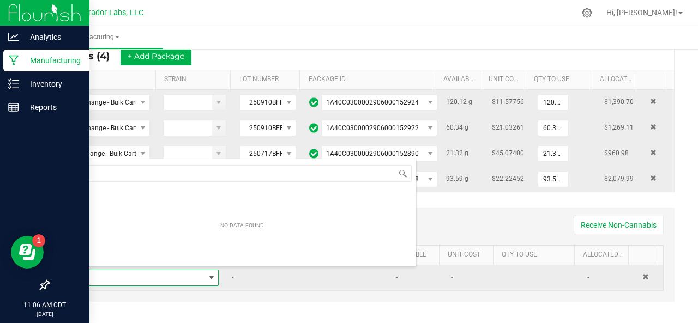
scroll to position [16, 144]
type input "fleur"
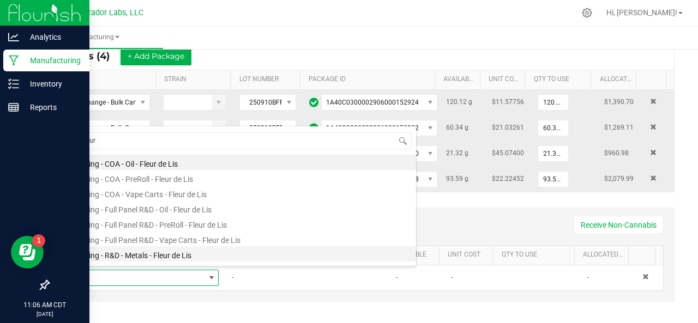
scroll to position [15, 0]
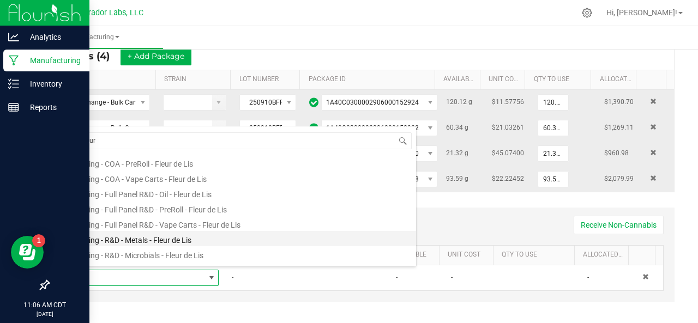
click at [158, 239] on li "Testing - R&D - Metals - Fleur de Lis" at bounding box center [242, 238] width 348 height 15
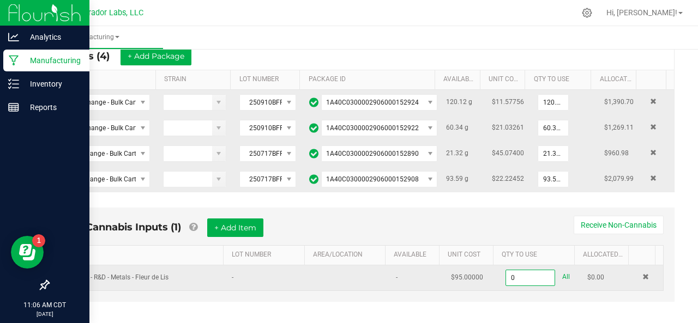
click at [506, 270] on input "0" at bounding box center [530, 277] width 49 height 15
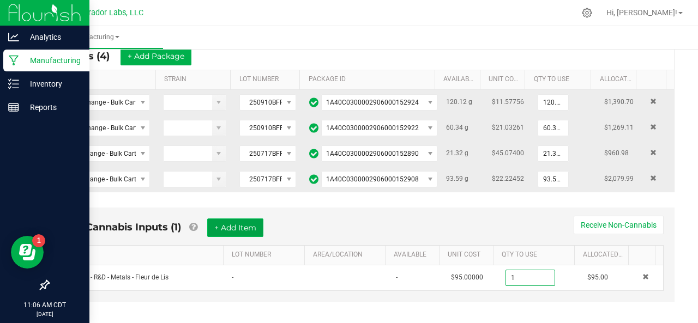
type input "1.0000 u"
click at [252, 225] on button "+ Add Item" at bounding box center [235, 228] width 56 height 19
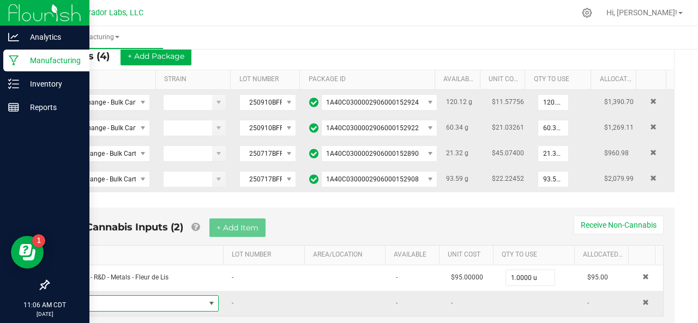
click at [144, 300] on span "NO DATA FOUND" at bounding box center [136, 303] width 136 height 15
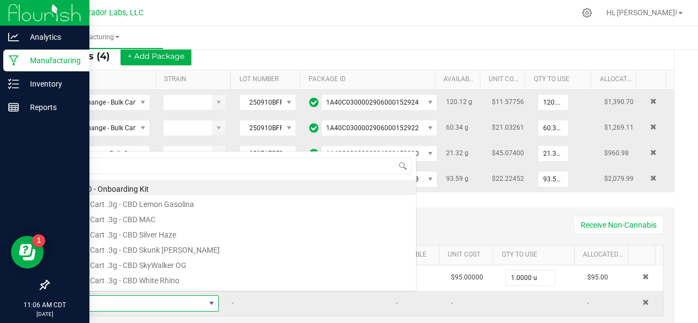
scroll to position [16, 144]
type input "fleur"
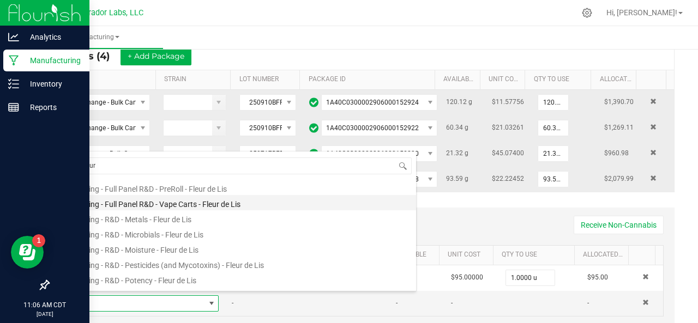
scroll to position [65, 0]
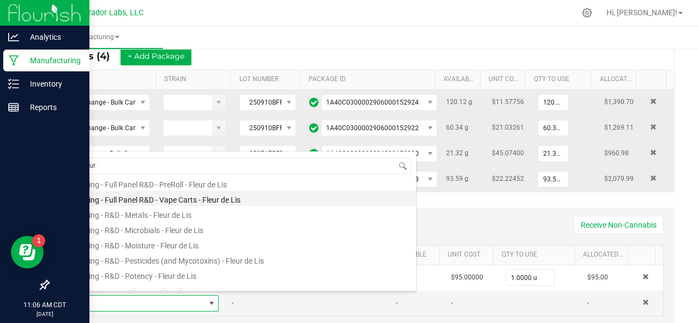
click at [150, 260] on li "Testing - R&D - Pesticides (and Mycotoxins) - Fleur de Lis" at bounding box center [242, 259] width 348 height 15
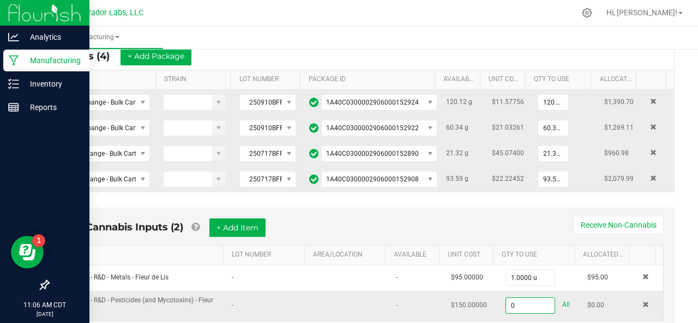
click at [514, 298] on input "0" at bounding box center [530, 305] width 49 height 15
type input "1.0000 u"
click at [236, 219] on button "+ Add Item" at bounding box center [237, 228] width 56 height 19
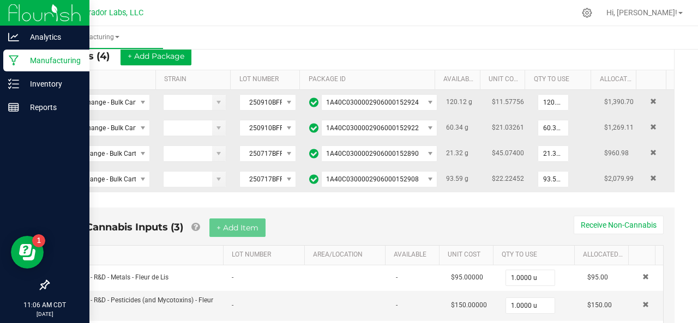
scroll to position [259, 0]
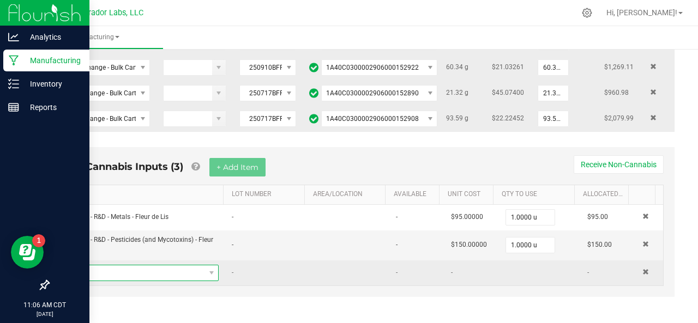
click at [150, 268] on span "NO DATA FOUND" at bounding box center [136, 273] width 136 height 15
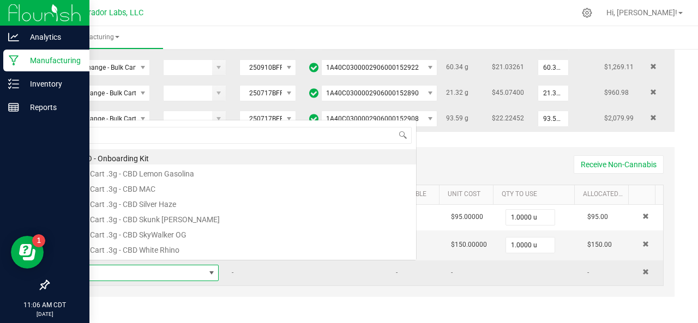
scroll to position [16, 144]
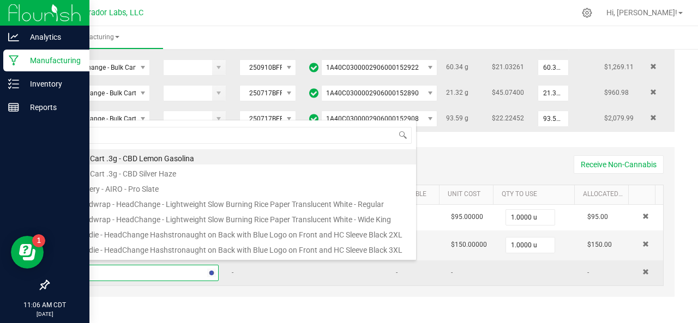
type input "slip"
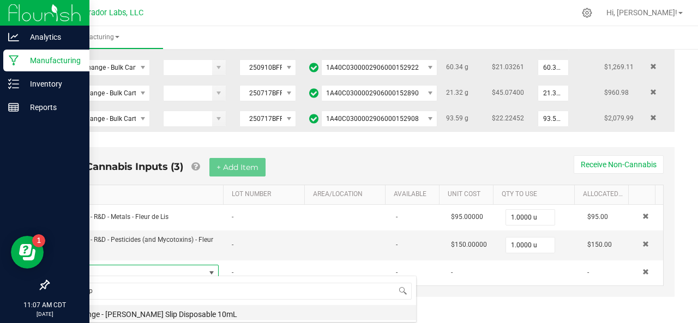
click at [145, 311] on li "Syringe - [PERSON_NAME] Slip Disposable 10mL" at bounding box center [242, 312] width 348 height 15
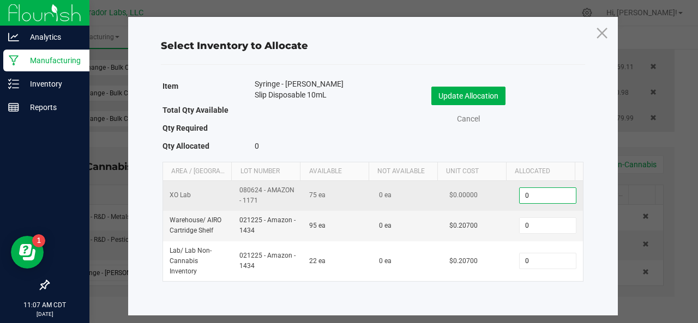
click at [522, 198] on input "0" at bounding box center [548, 195] width 56 height 15
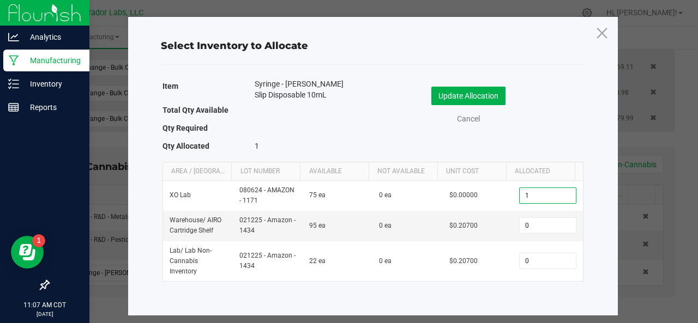
type input "1"
click at [458, 85] on div "Update Allocation Cancel" at bounding box center [478, 107] width 194 height 57
click at [458, 89] on button "Update Allocation" at bounding box center [468, 96] width 74 height 19
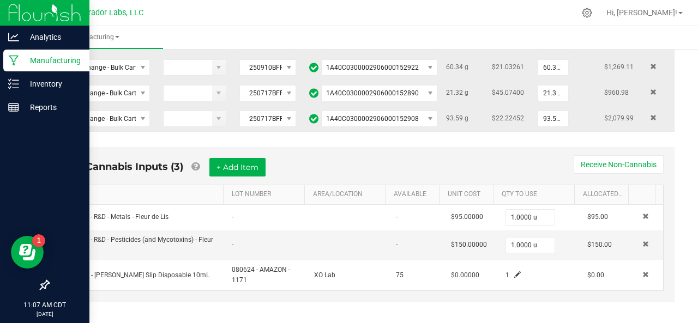
scroll to position [0, 0]
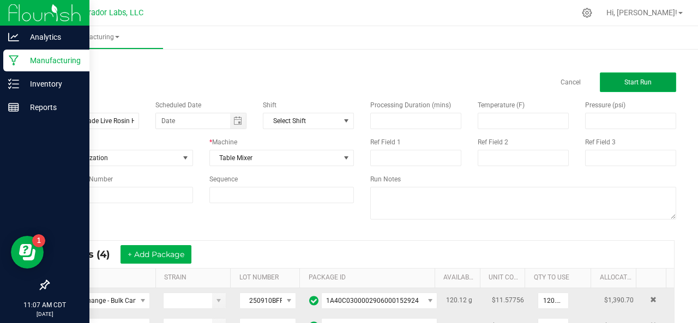
click at [639, 80] on span "Start Run" at bounding box center [637, 83] width 27 height 8
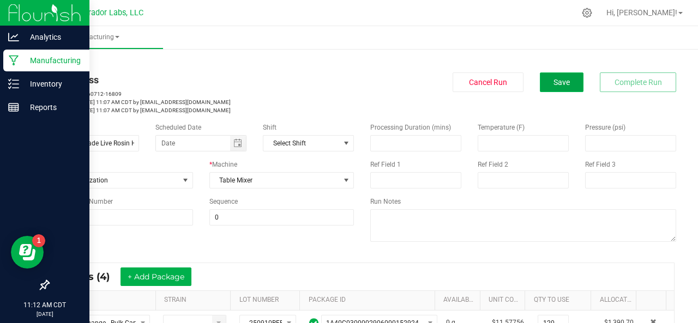
click at [562, 82] on button "Save" at bounding box center [562, 83] width 44 height 20
